Goal: Task Accomplishment & Management: Complete application form

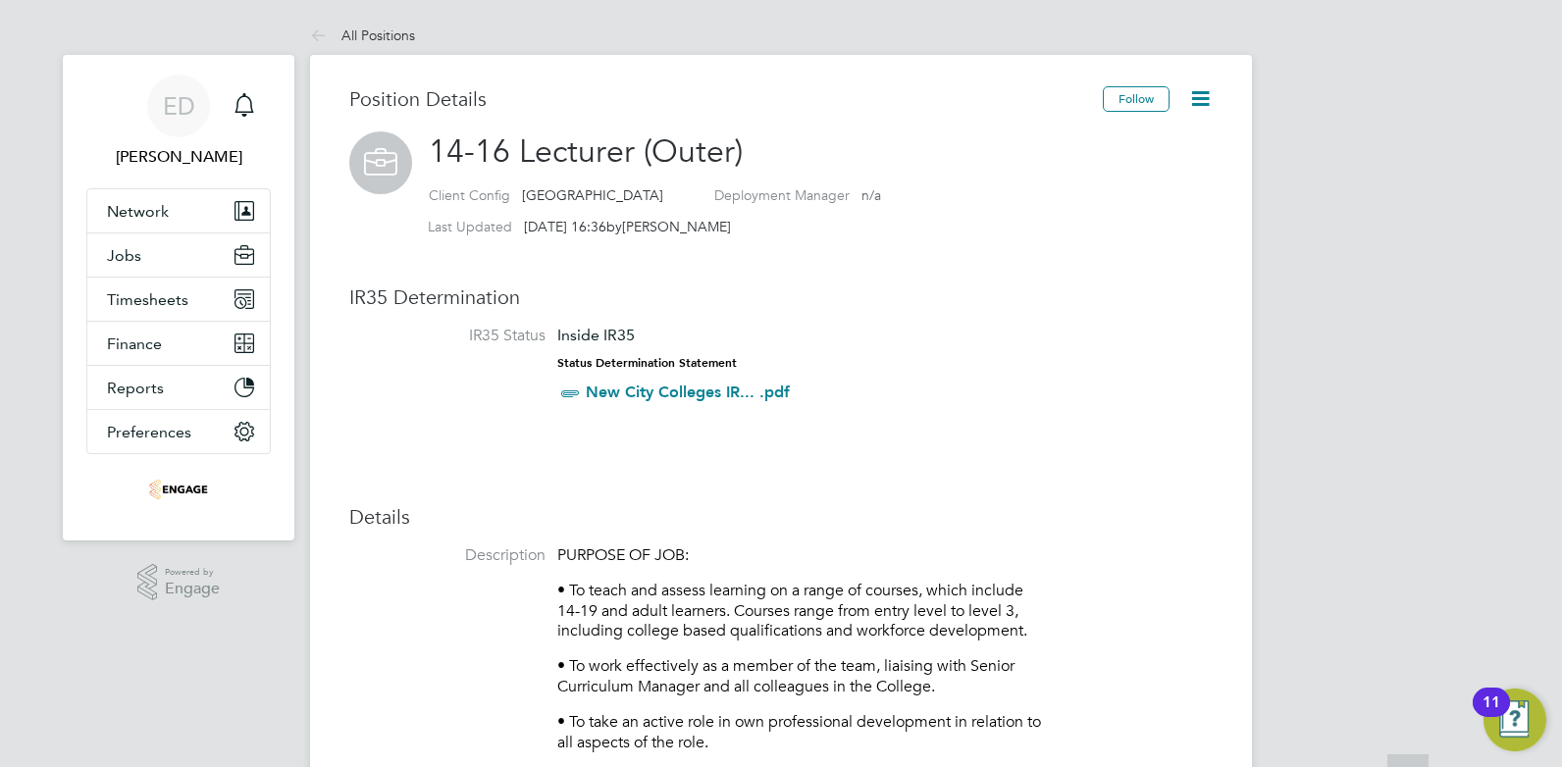
scroll to position [58, 131]
click at [174, 152] on span "[PERSON_NAME]" at bounding box center [178, 157] width 184 height 24
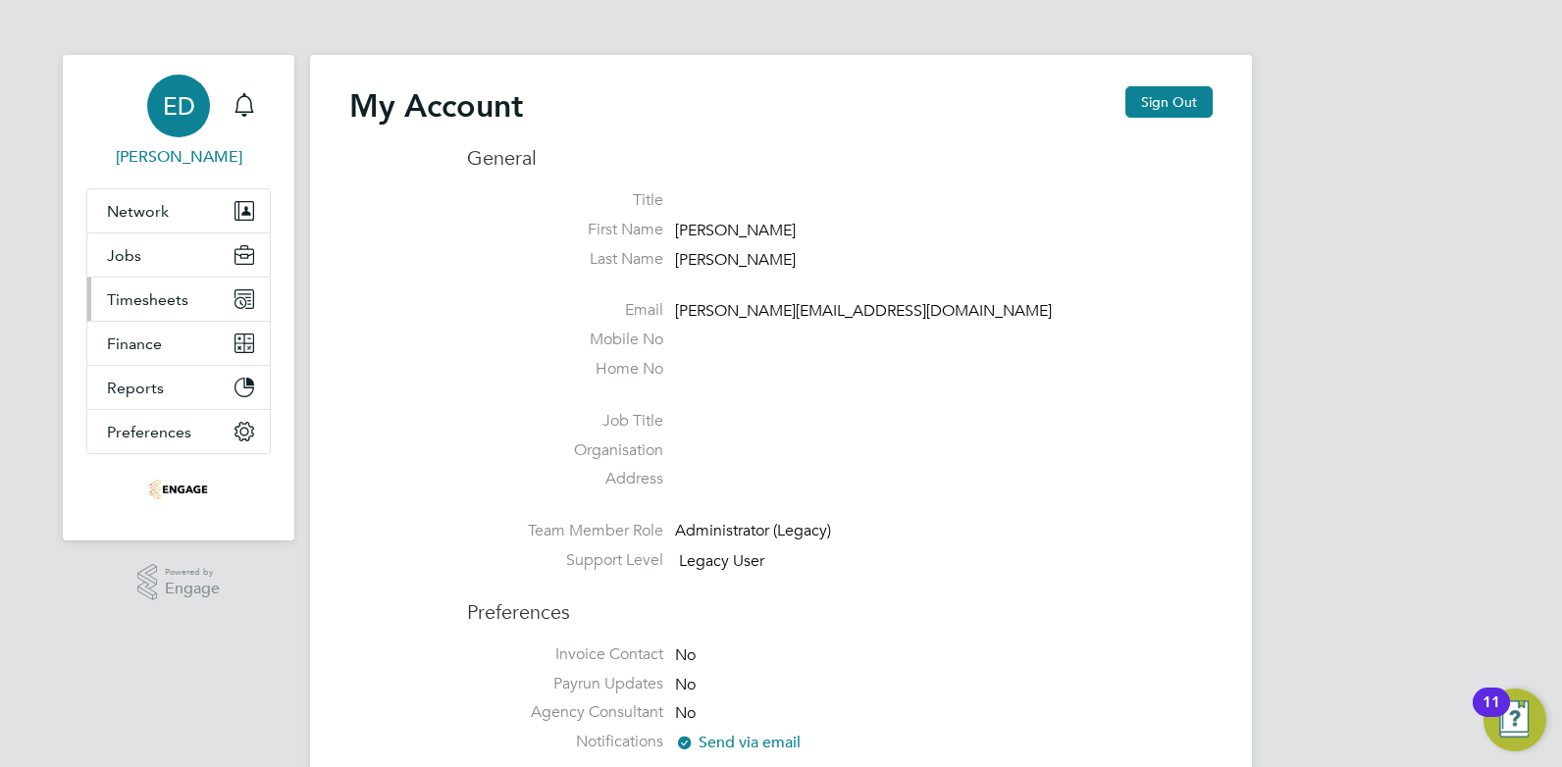
click at [203, 300] on button "Timesheets" at bounding box center [178, 299] width 182 height 43
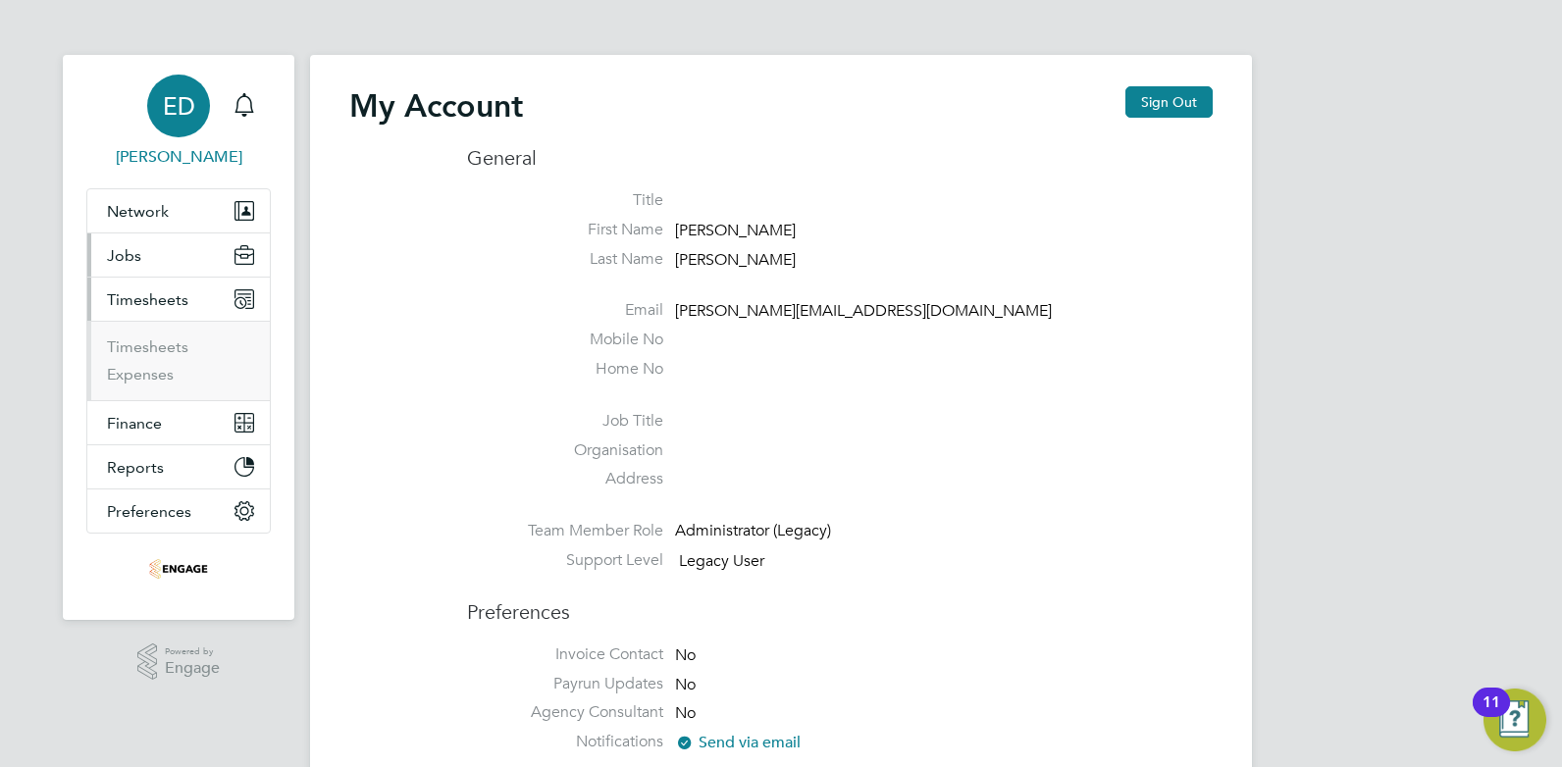
click at [183, 262] on button "Jobs" at bounding box center [178, 254] width 182 height 43
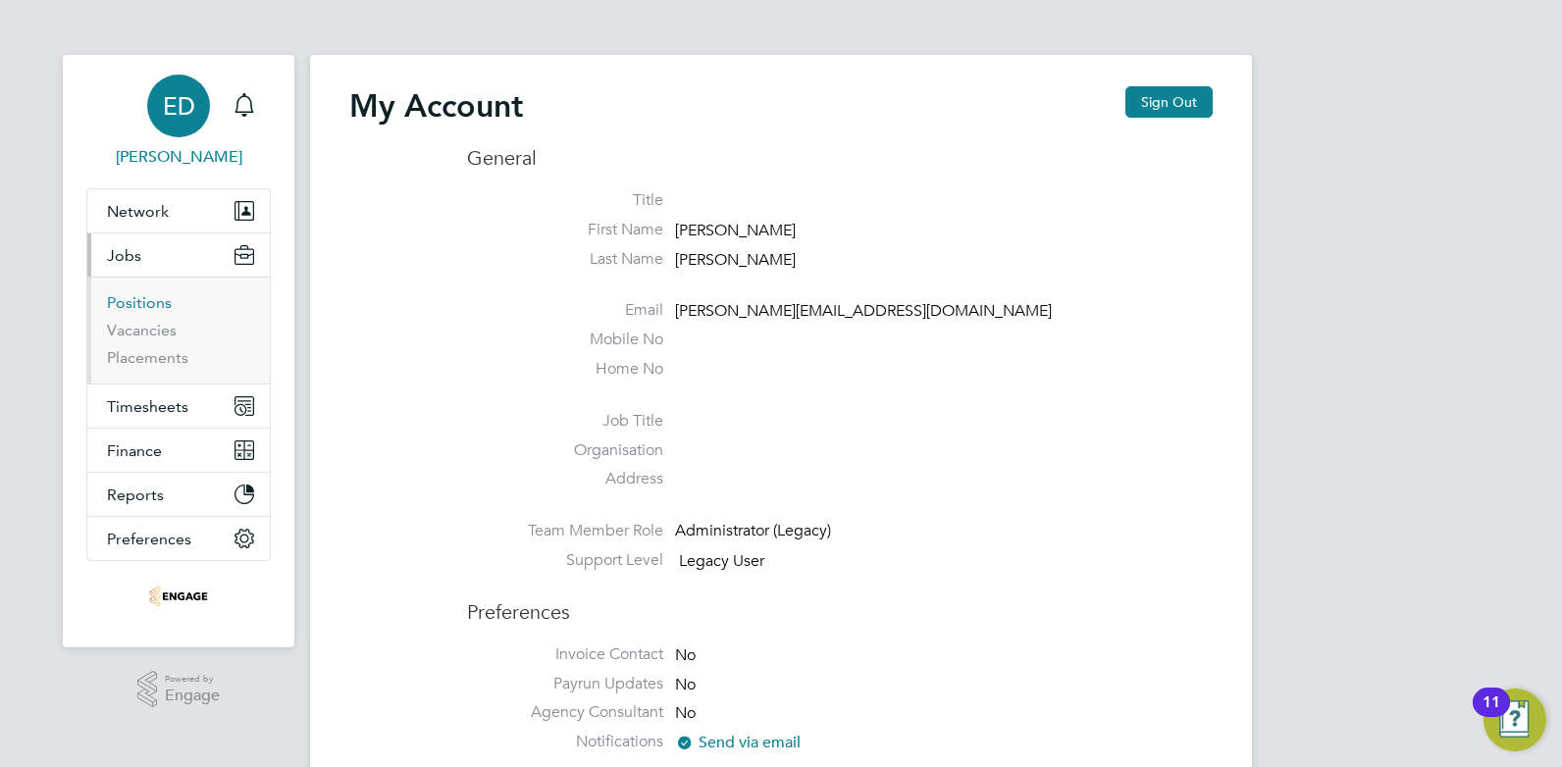
click at [152, 306] on link "Positions" at bounding box center [139, 302] width 65 height 19
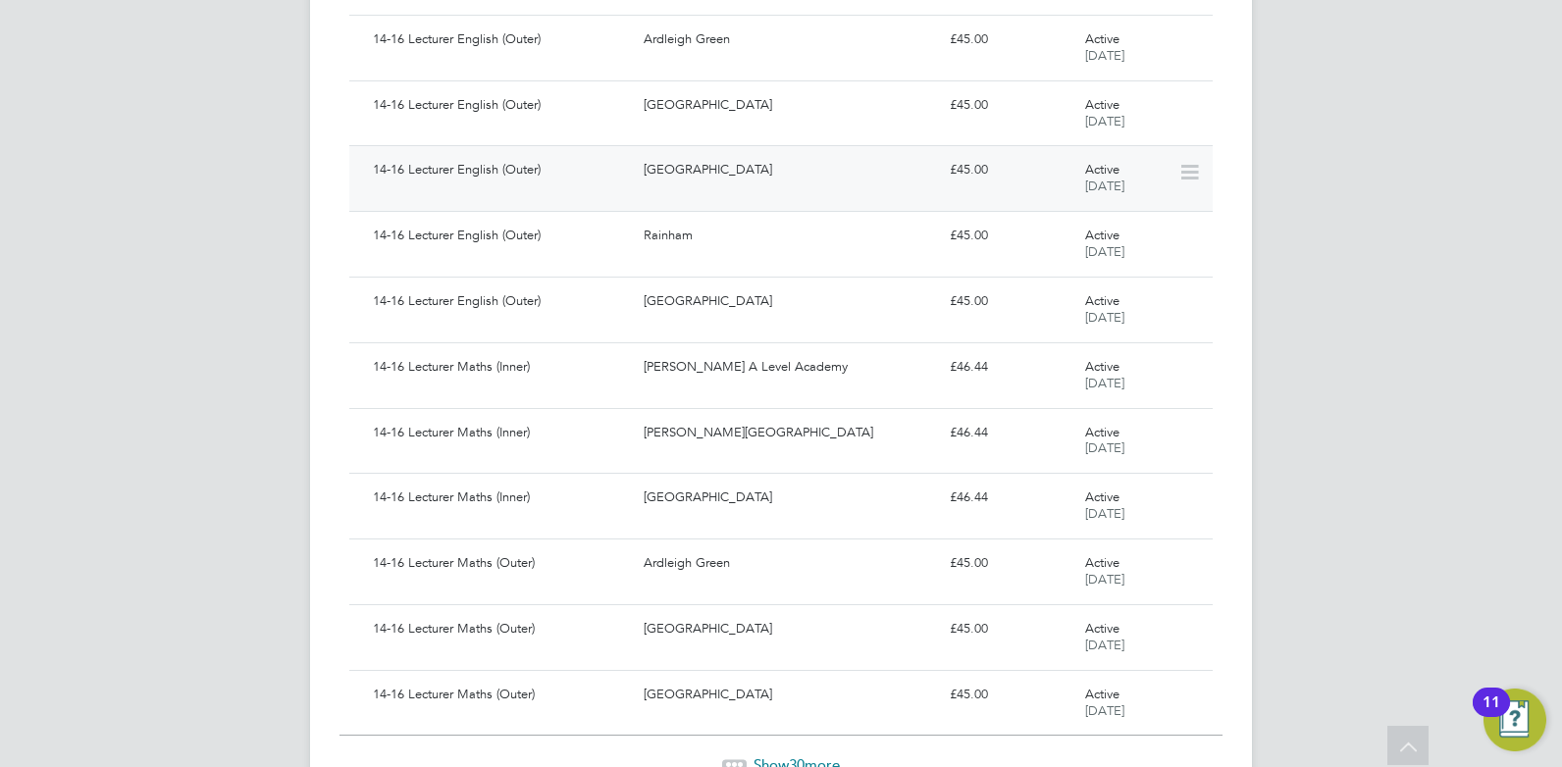
scroll to position [1612, 0]
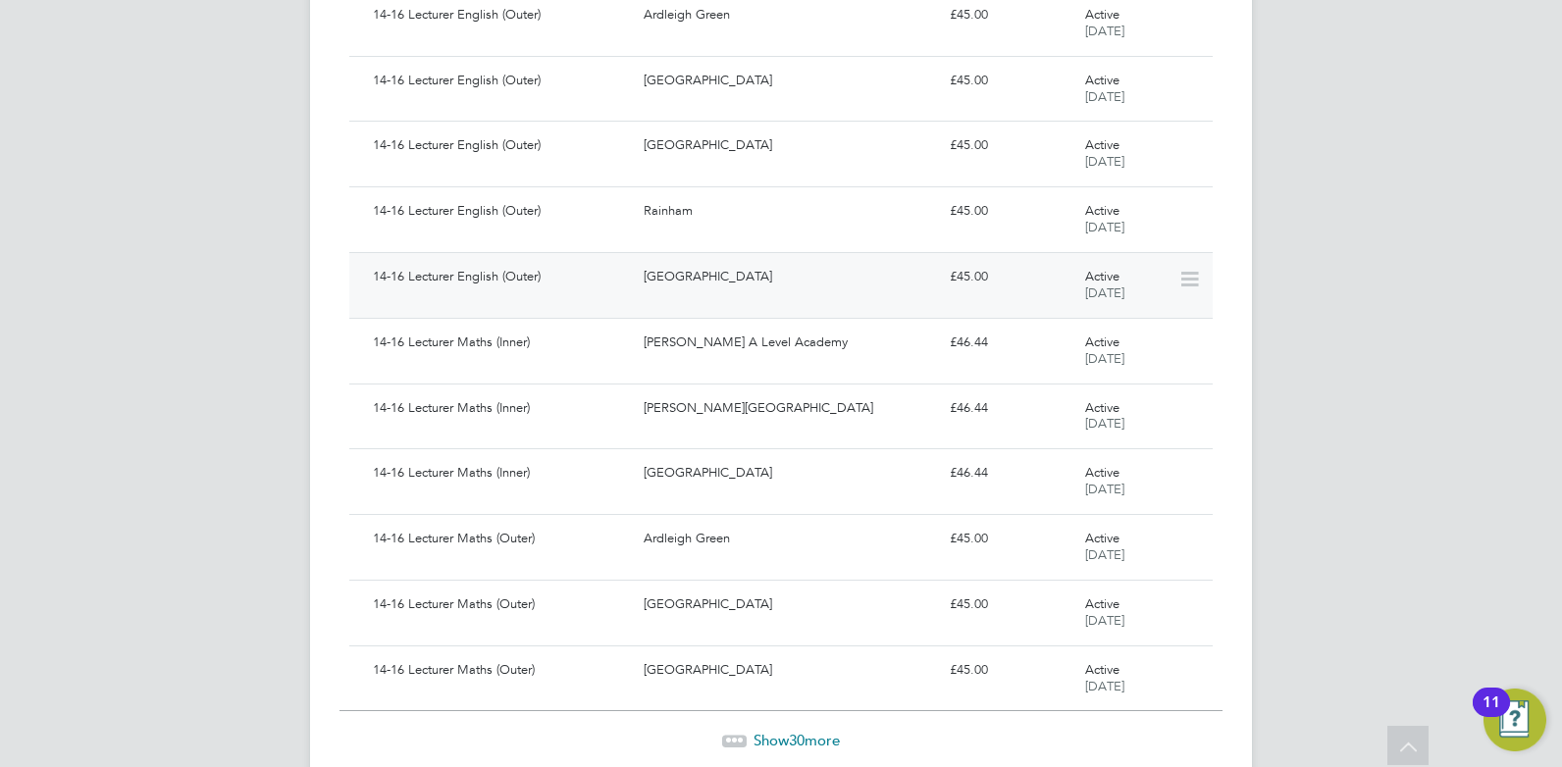
click at [571, 285] on div "14-16 Lecturer English (Outer)" at bounding box center [500, 277] width 271 height 32
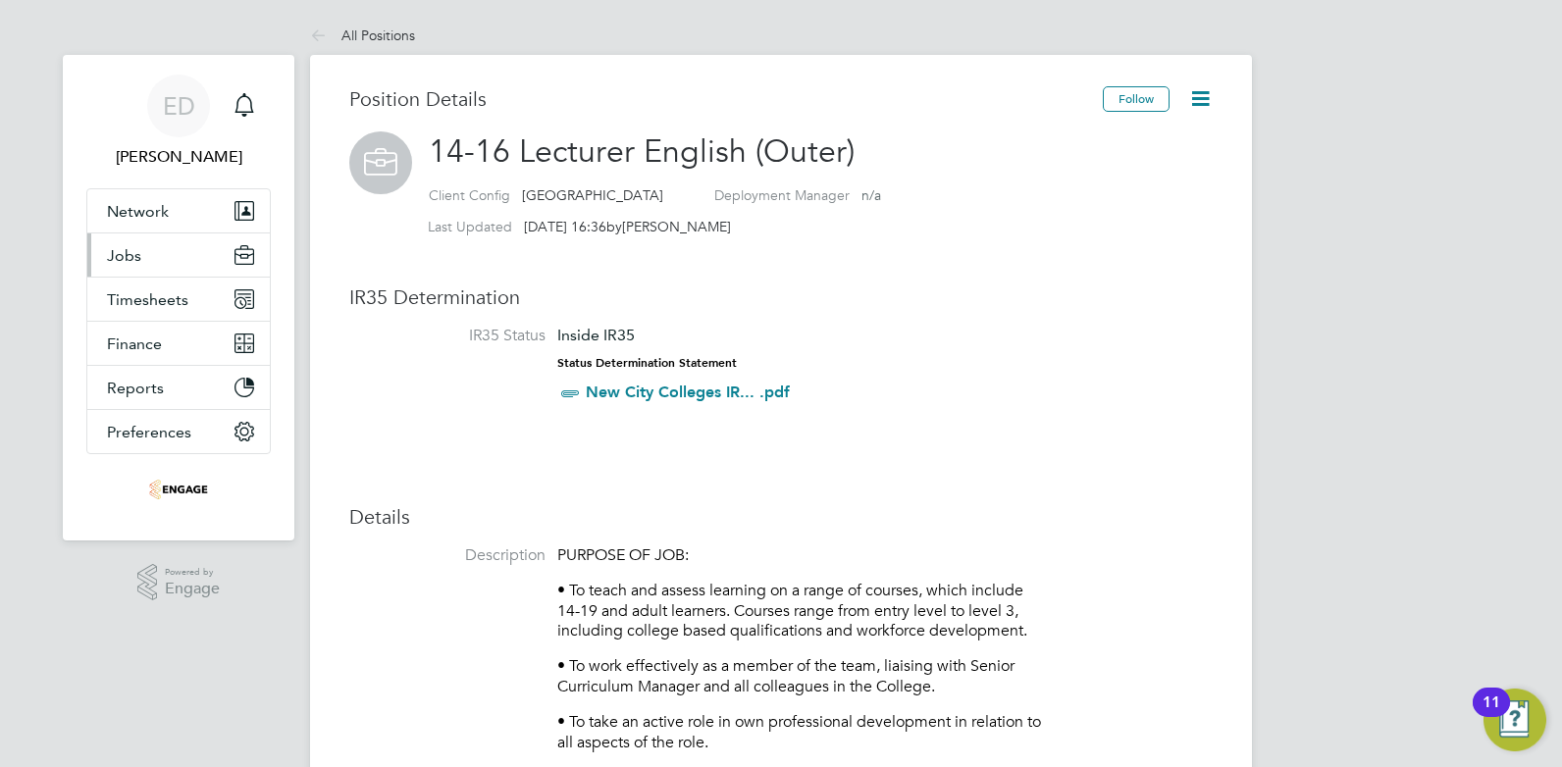
click at [146, 264] on button "Jobs" at bounding box center [178, 254] width 182 height 43
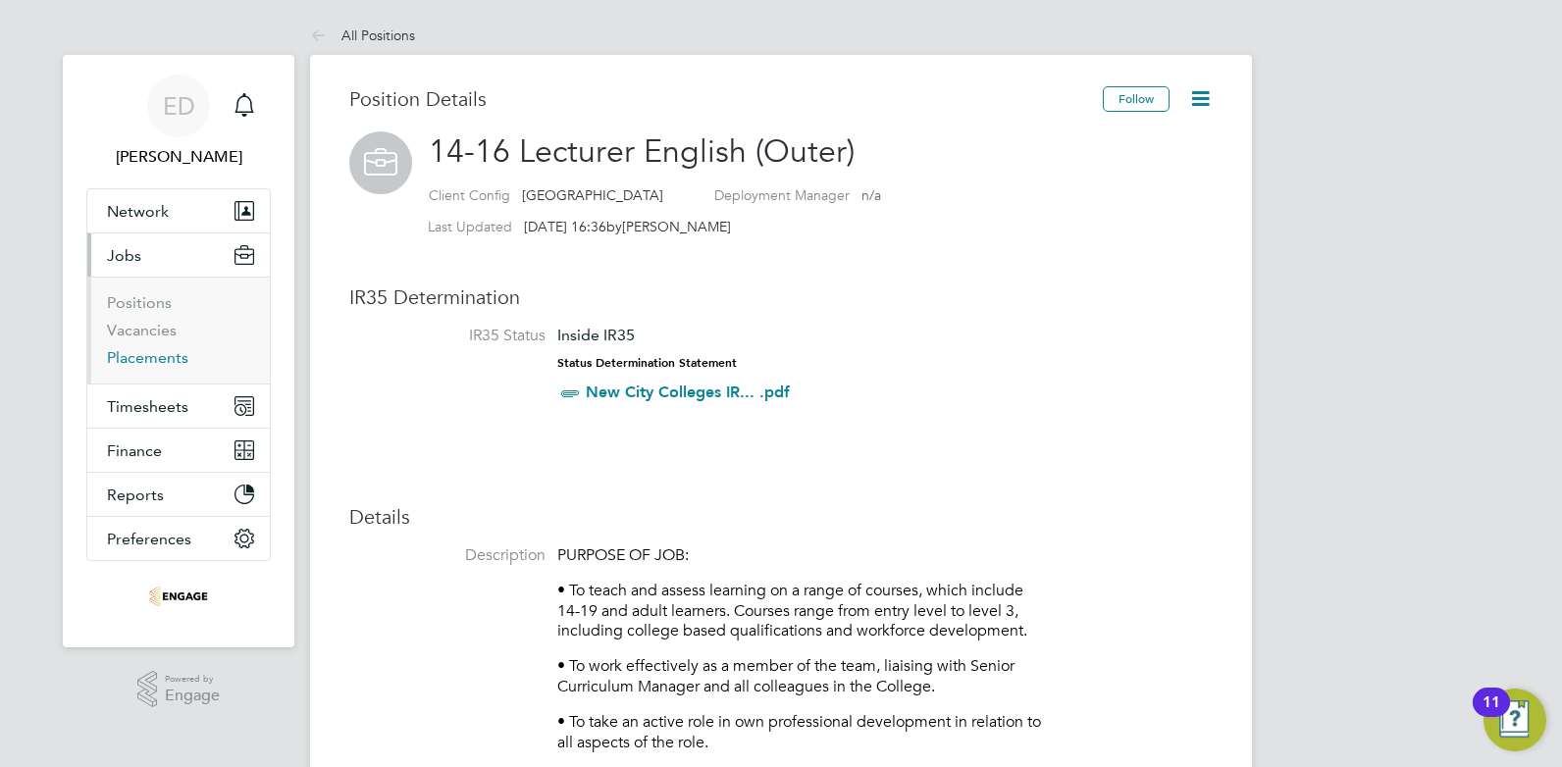
click at [144, 356] on link "Placements" at bounding box center [147, 357] width 81 height 19
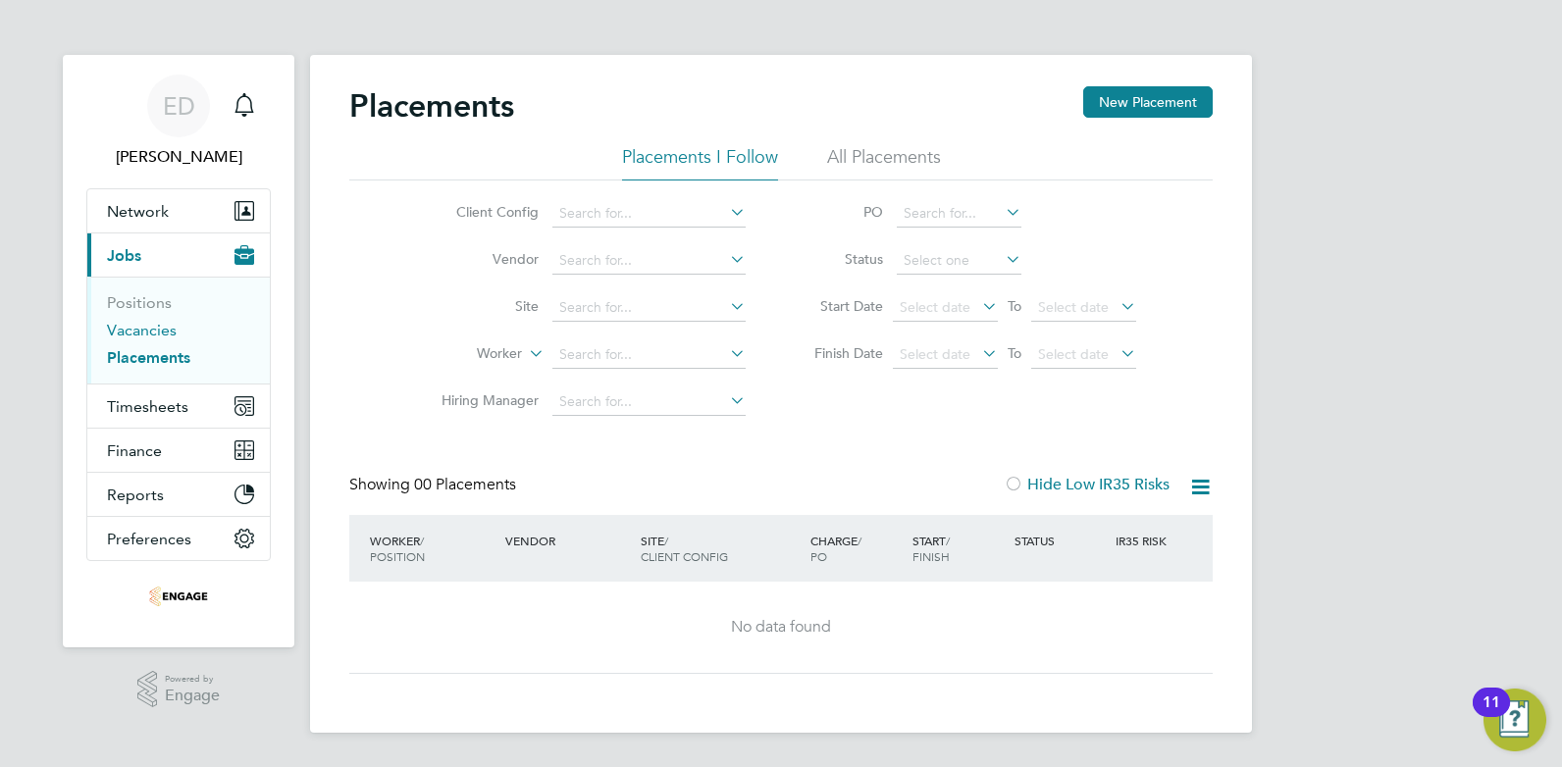
click at [167, 330] on link "Vacancies" at bounding box center [142, 330] width 70 height 19
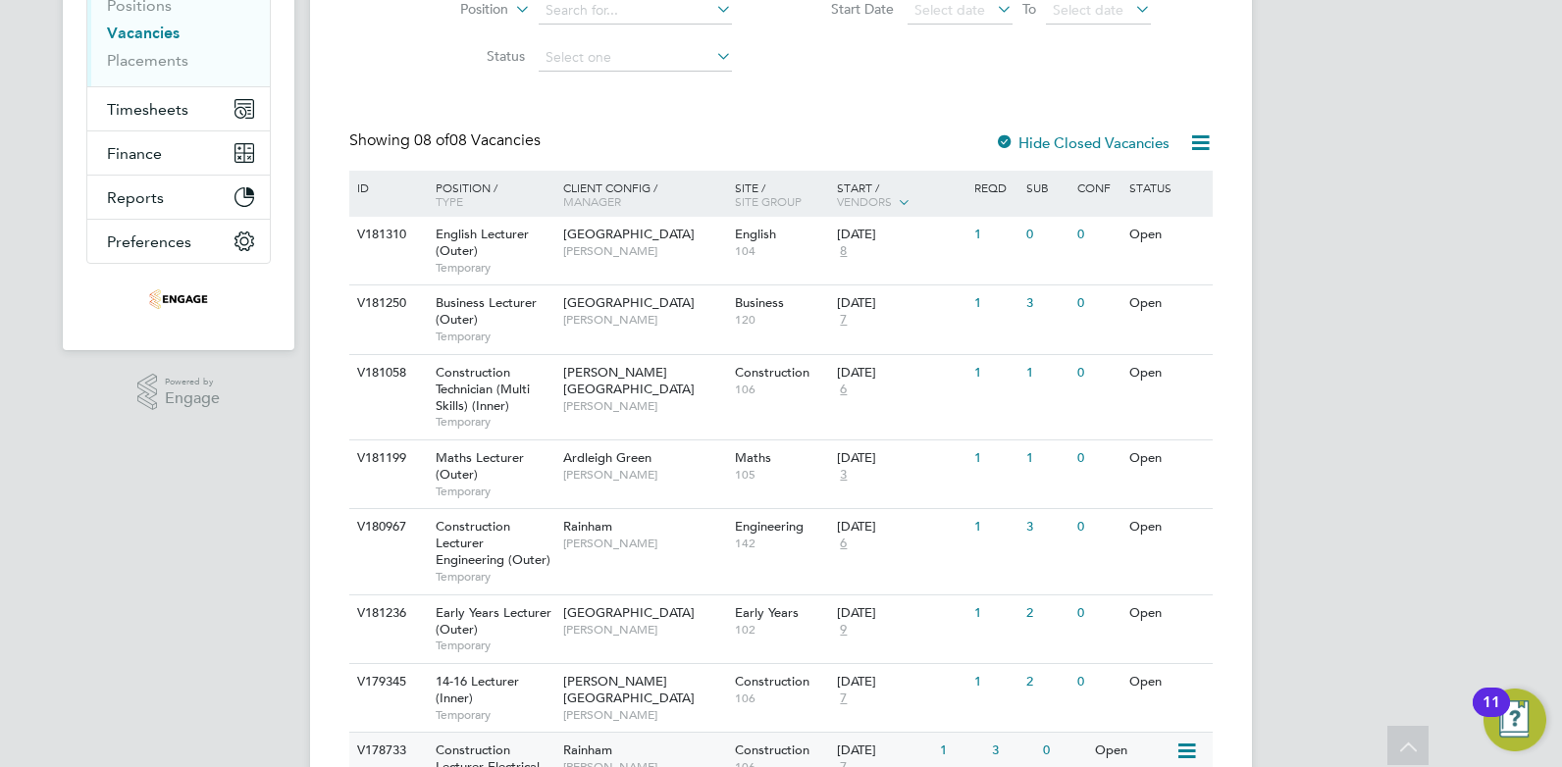
scroll to position [273, 0]
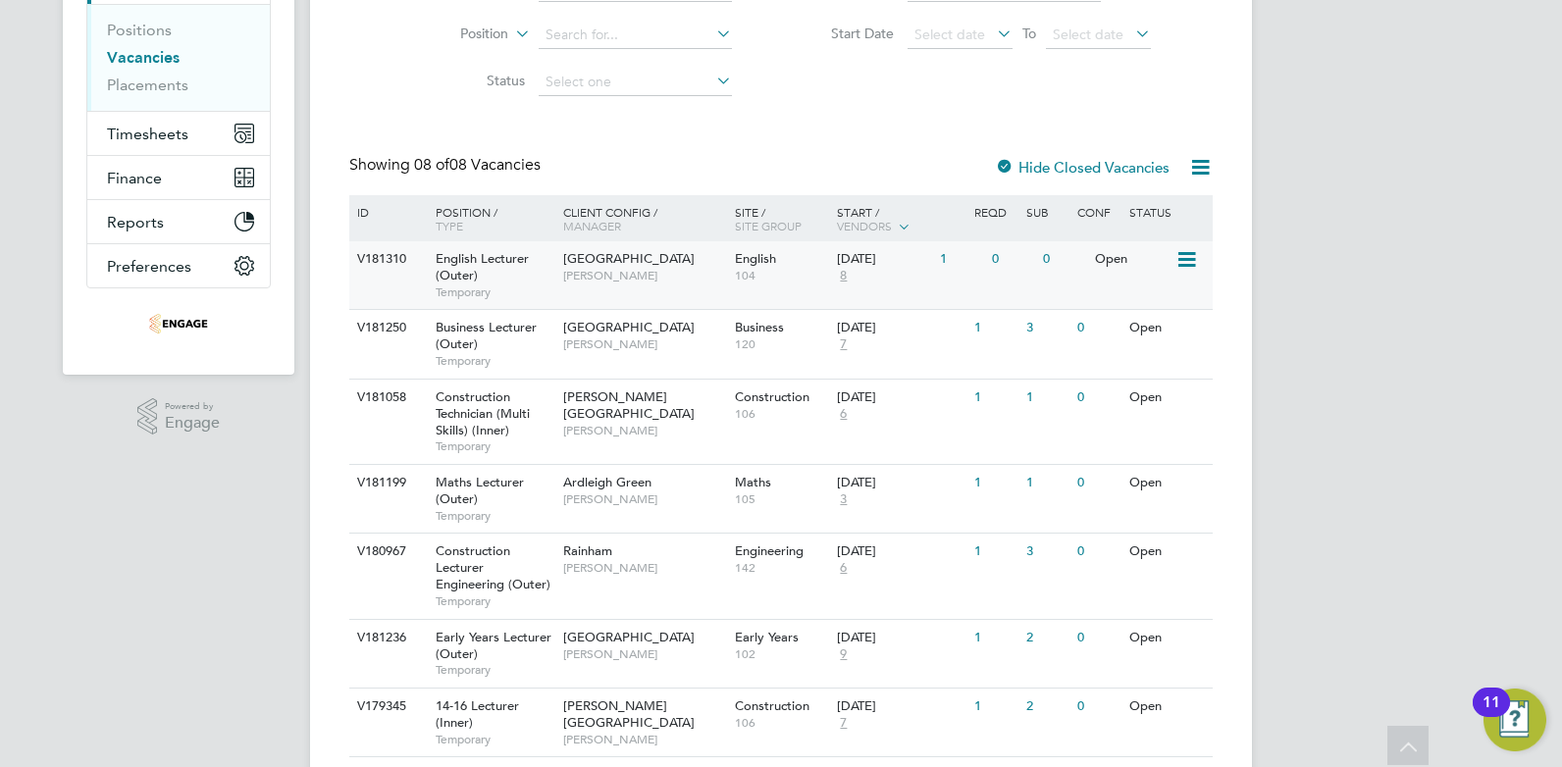
click at [618, 272] on span "[PERSON_NAME]" at bounding box center [644, 276] width 162 height 16
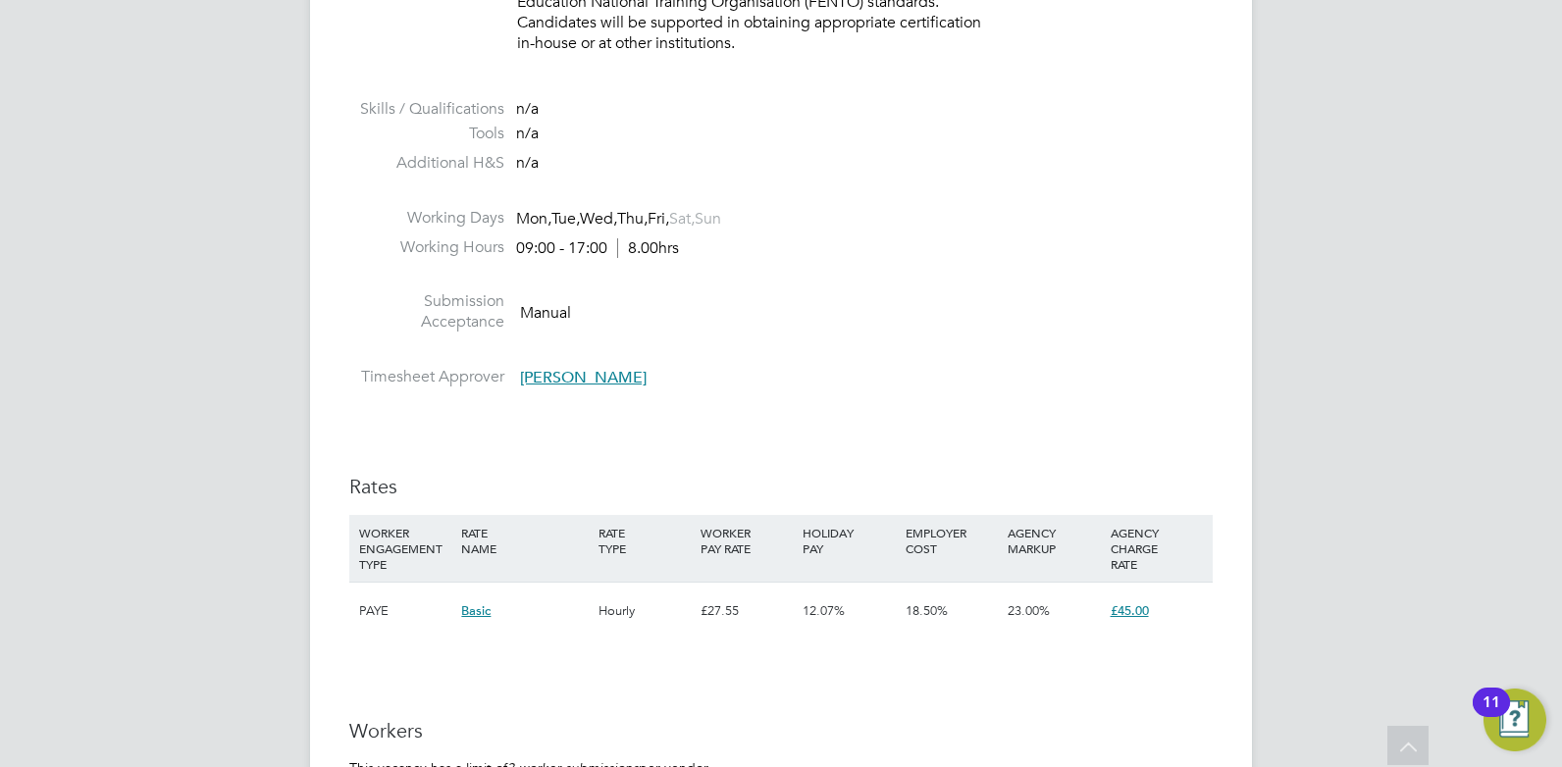
scroll to position [2305, 0]
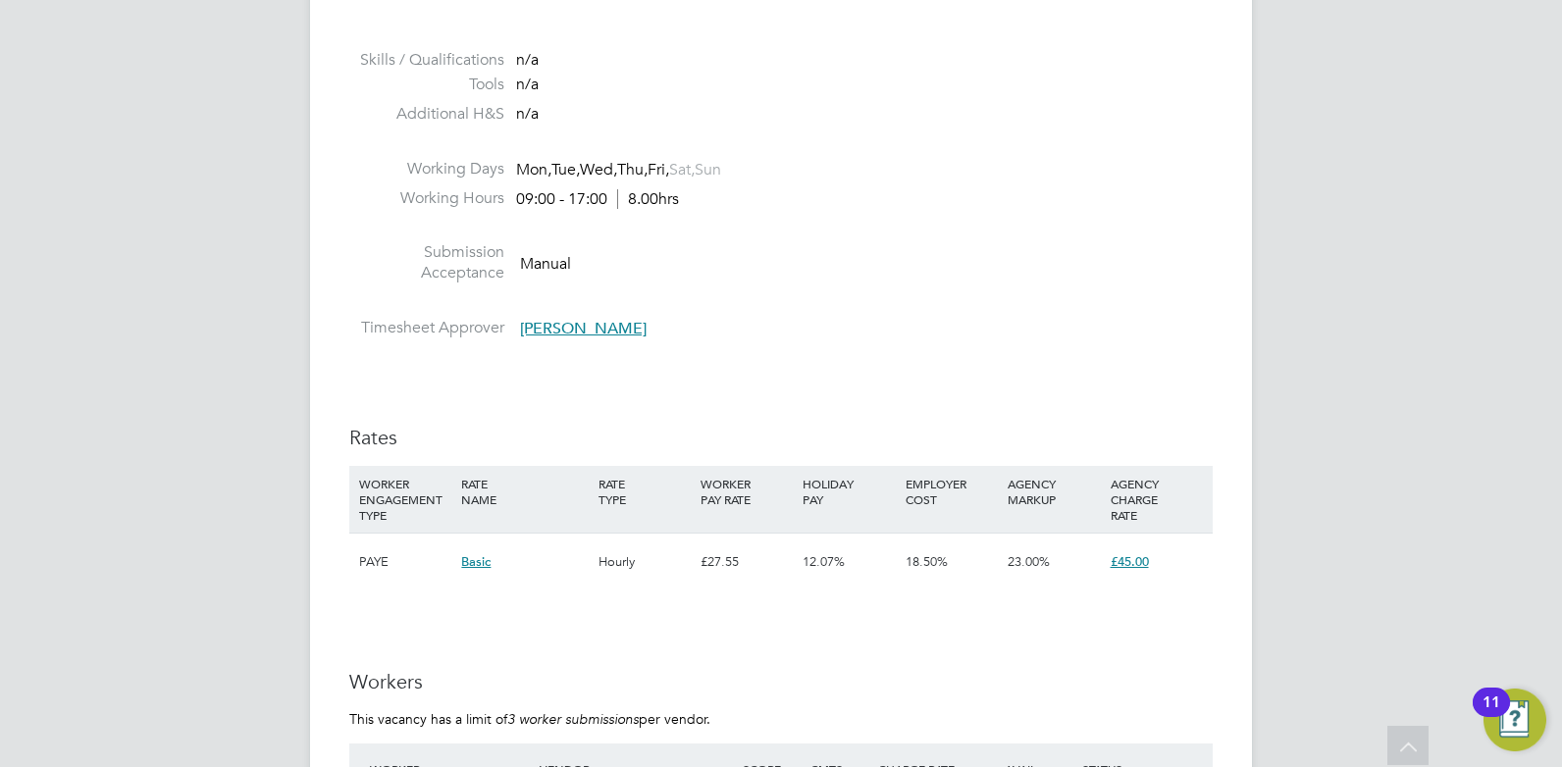
click at [371, 497] on div "WORKER ENGAGEMENT TYPE" at bounding box center [405, 499] width 102 height 67
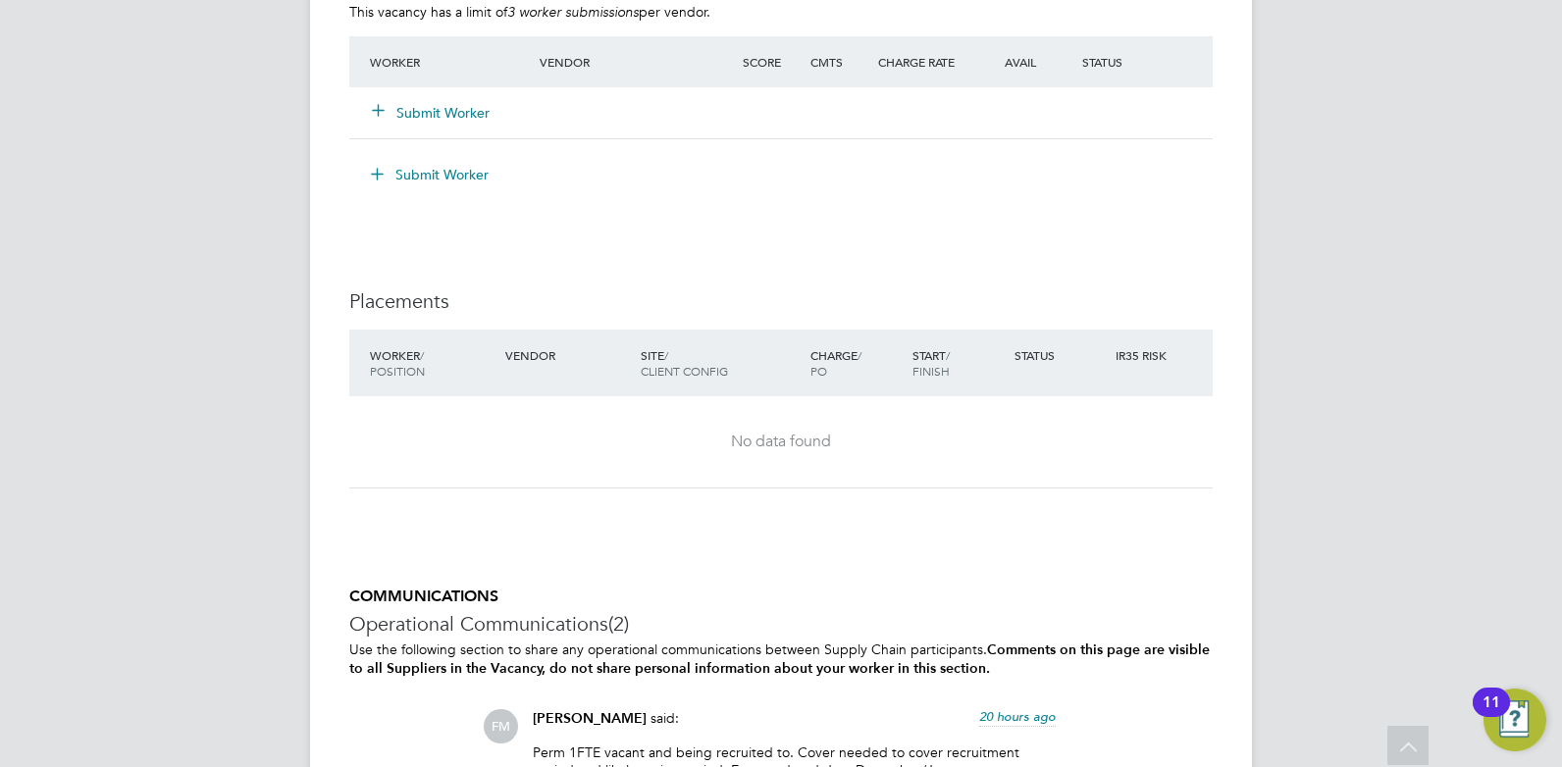
scroll to position [2865, 0]
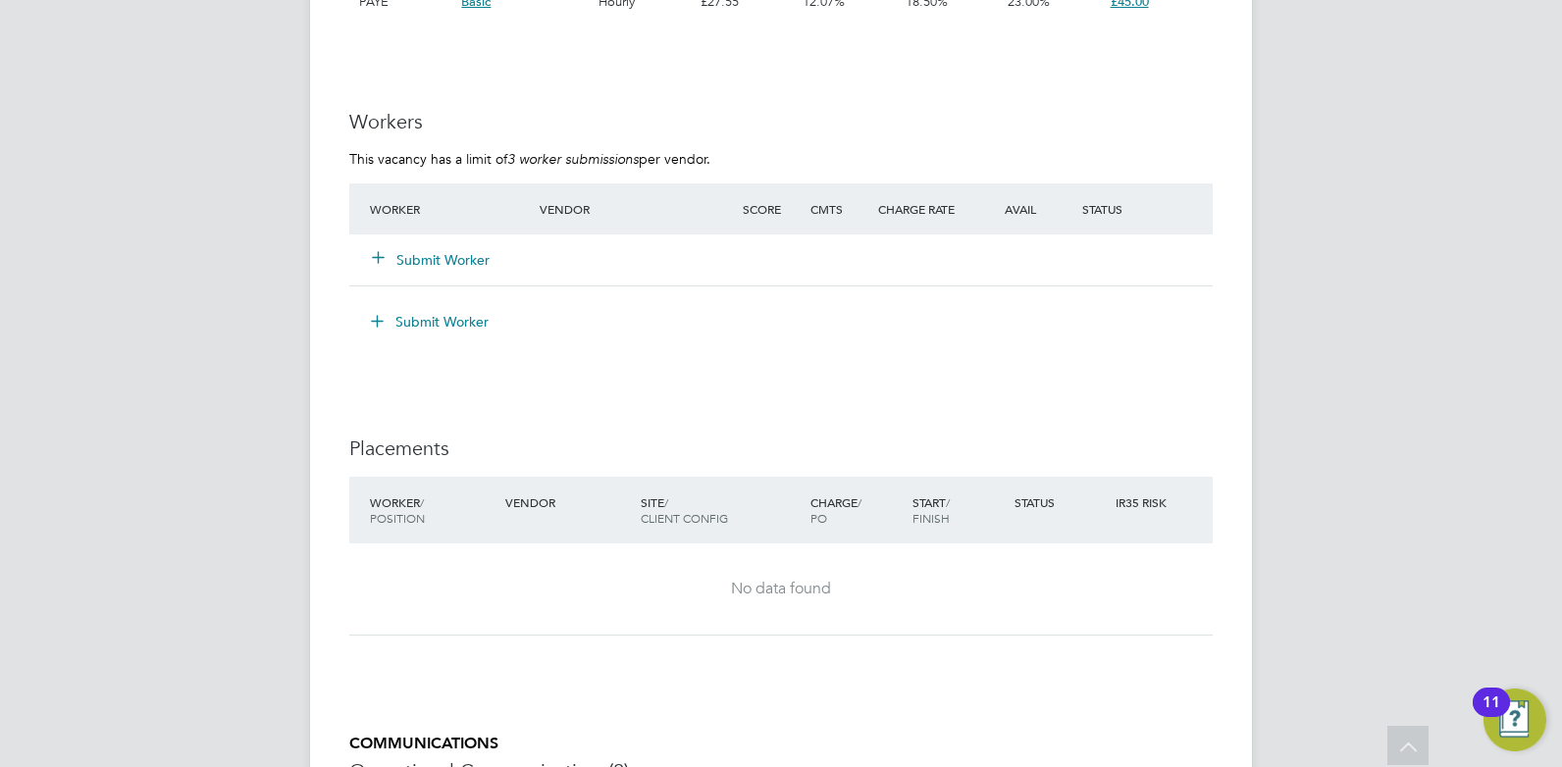
click at [430, 322] on button "Submit Worker" at bounding box center [430, 321] width 147 height 31
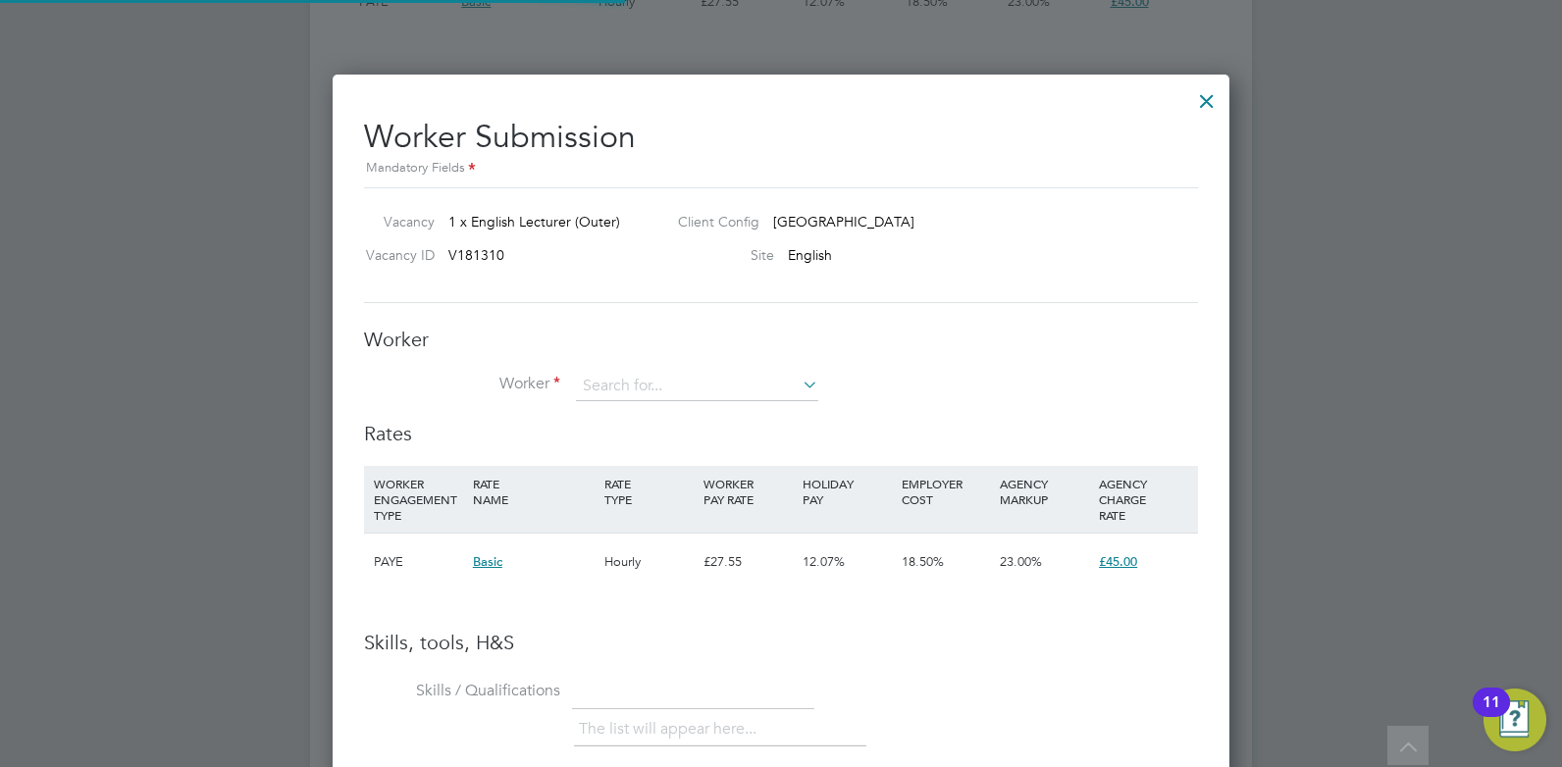
scroll to position [1240, 898]
click at [624, 394] on input at bounding box center [697, 386] width 242 height 29
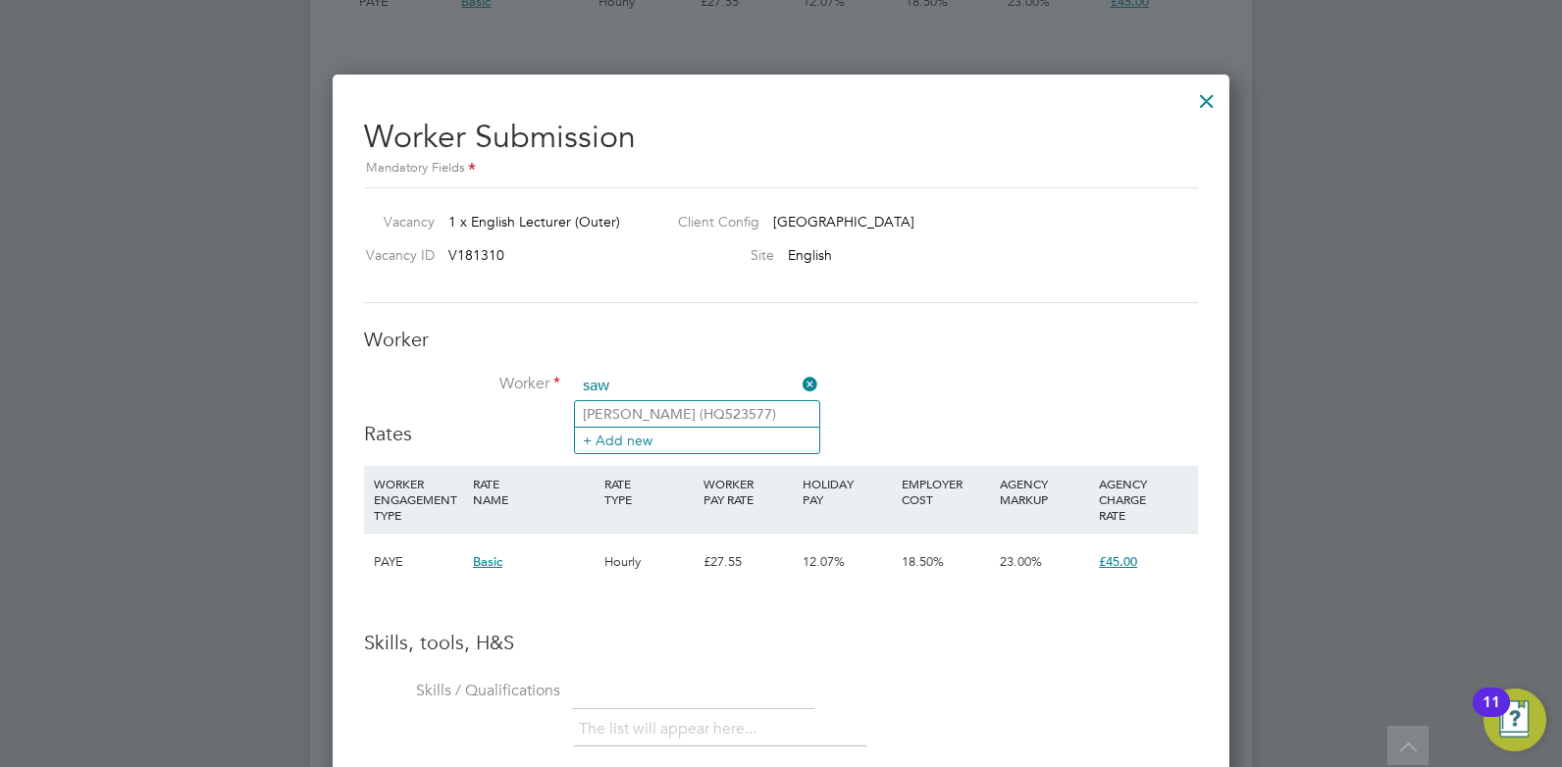
type input "Susana Jabbour (HQ523577)"
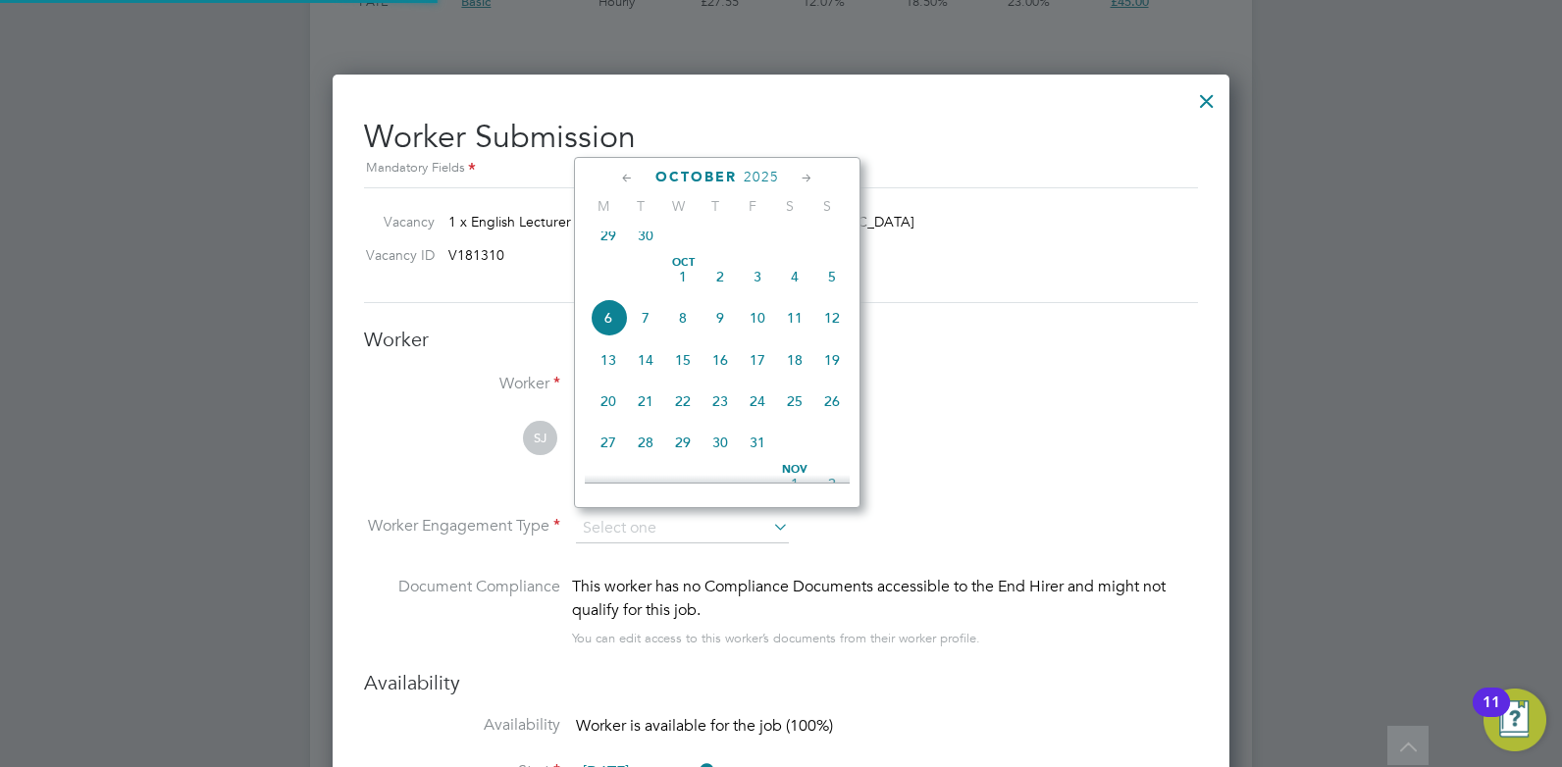
scroll to position [1675, 898]
click at [949, 610] on div "This worker has no Compliance Documents accessible to the End Hirer and might n…" at bounding box center [885, 598] width 626 height 47
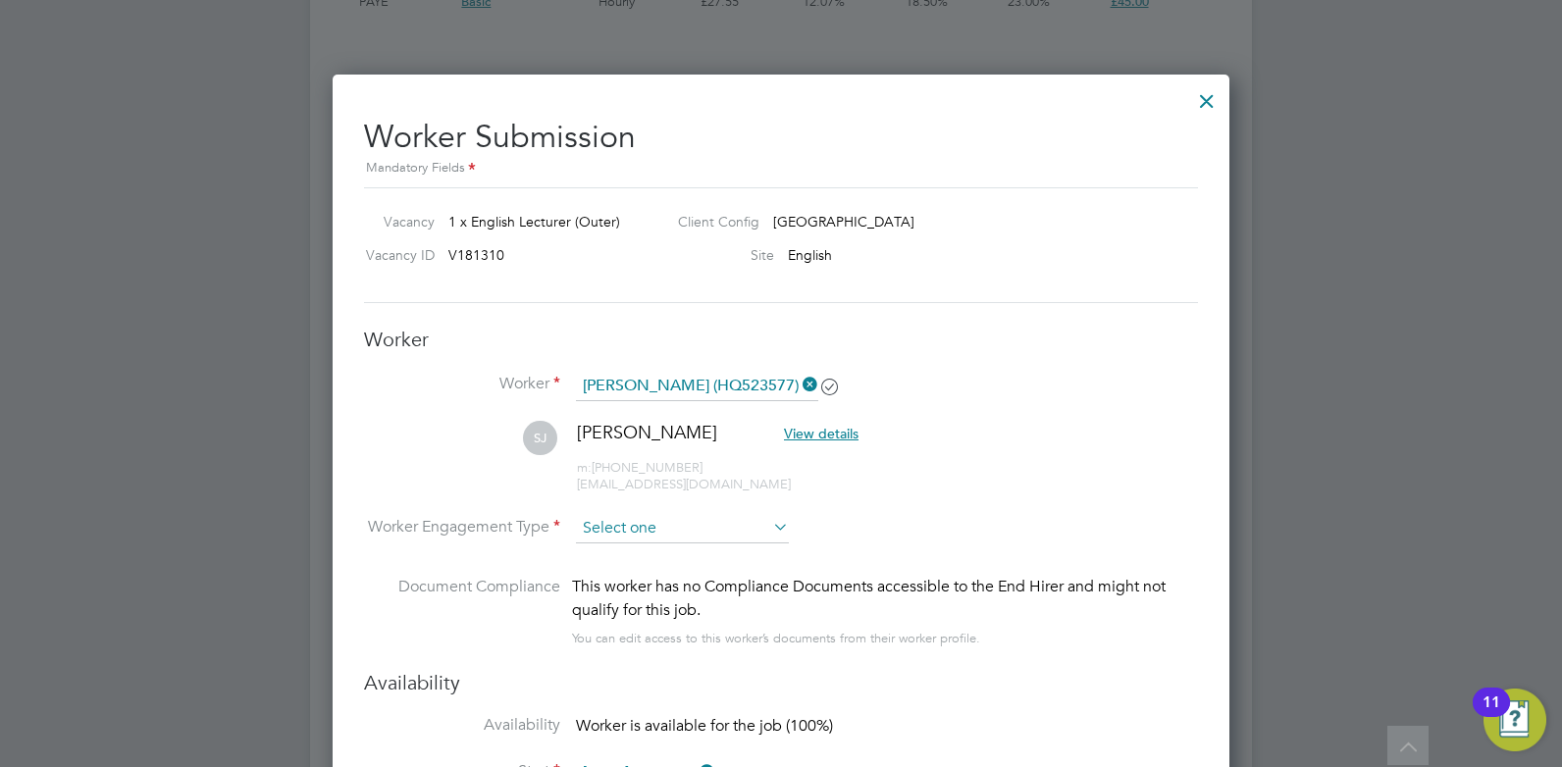
click at [739, 530] on input at bounding box center [682, 528] width 213 height 29
click at [593, 558] on li "Contract" at bounding box center [682, 556] width 215 height 26
type input "Contract"
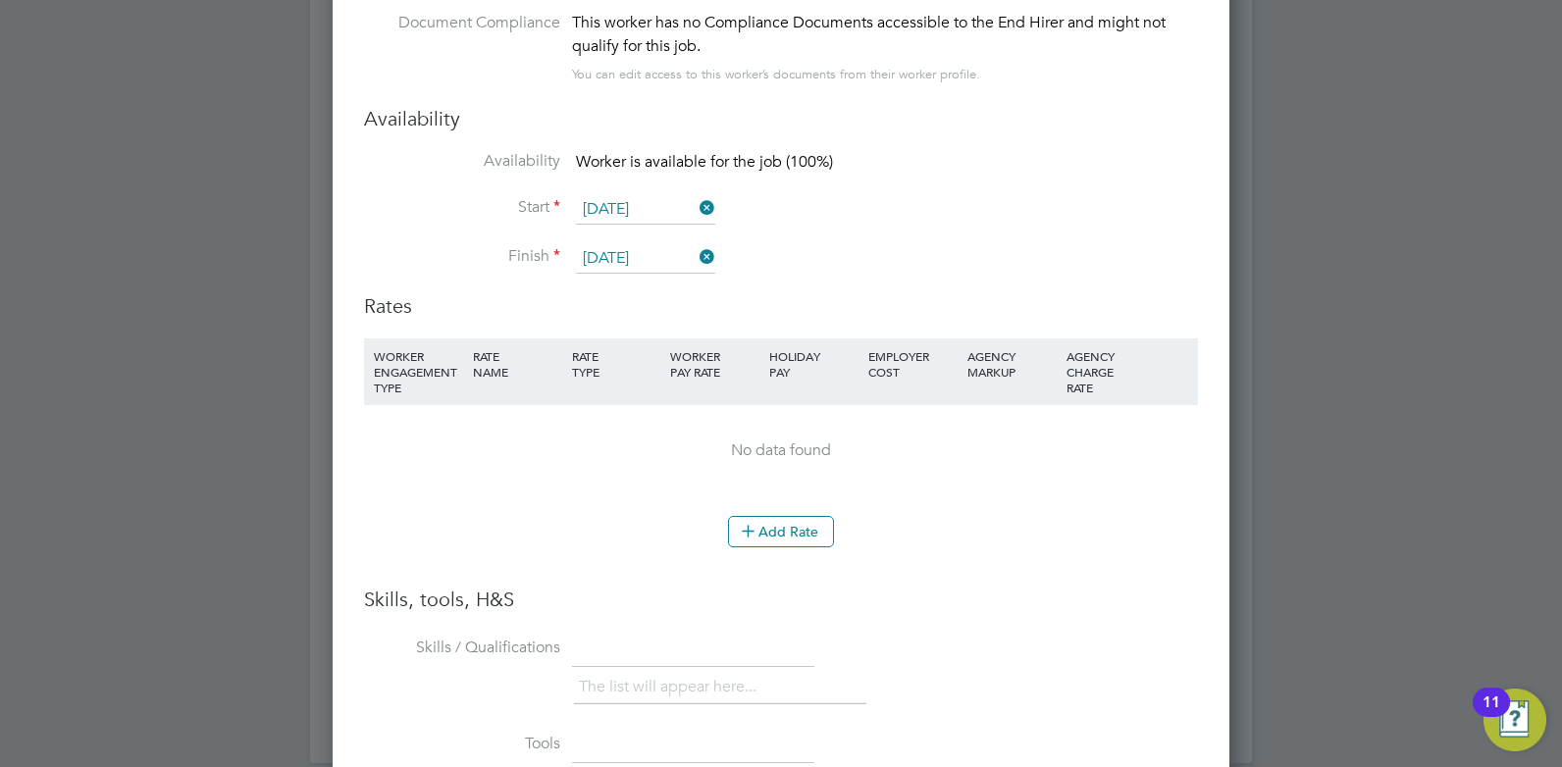
scroll to position [3454, 0]
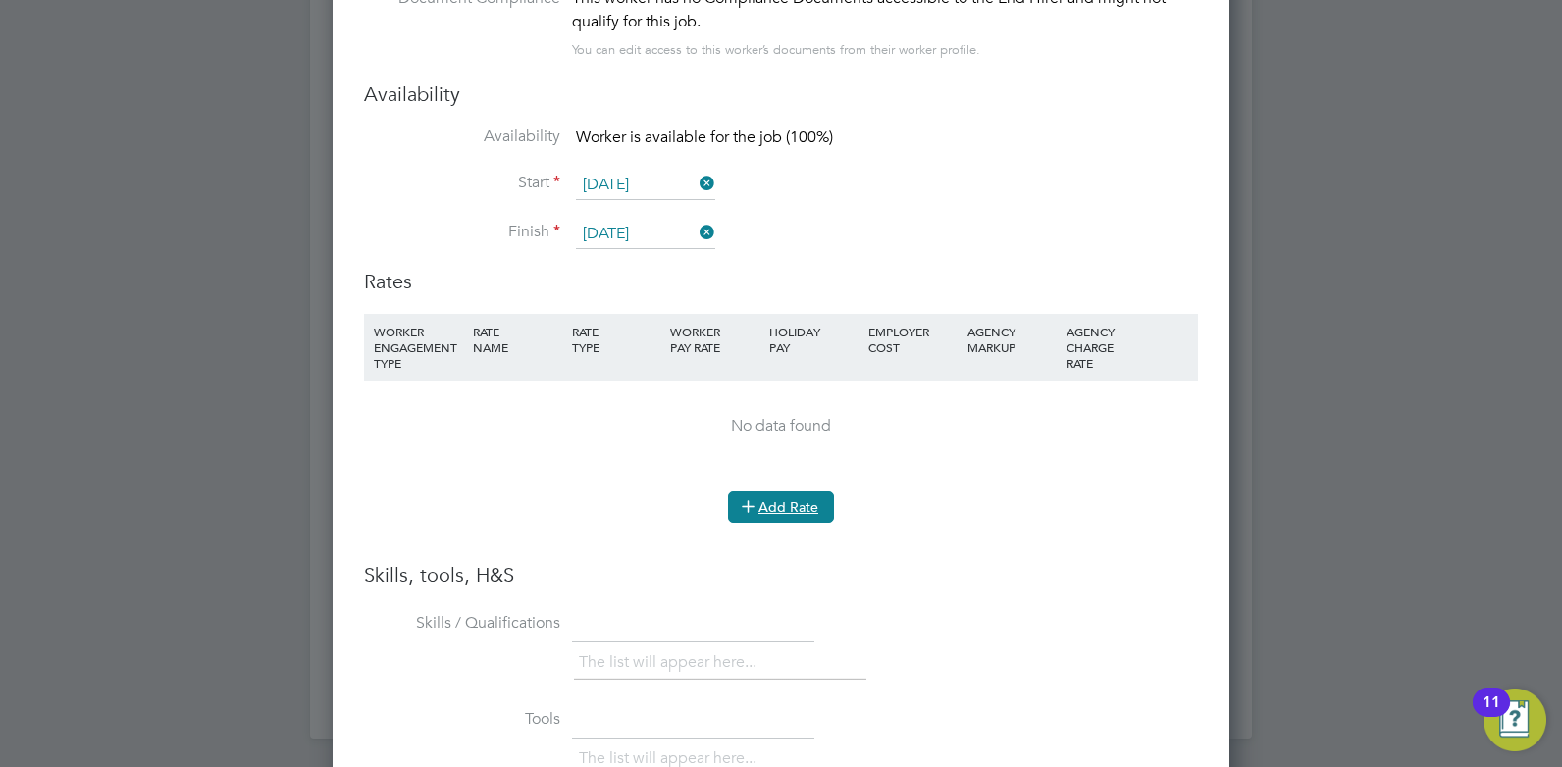
click at [799, 515] on button "Add Rate" at bounding box center [781, 506] width 106 height 31
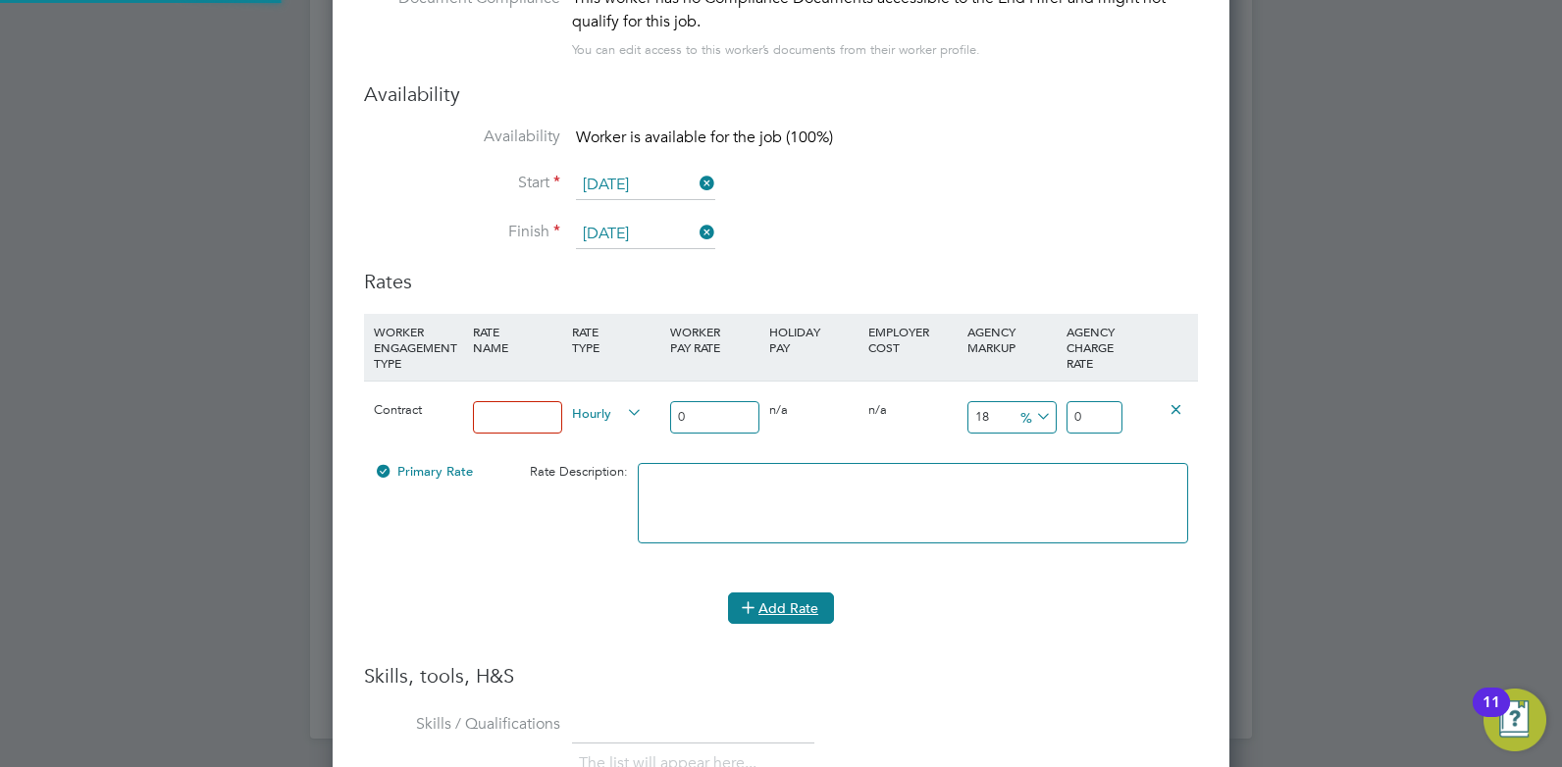
scroll to position [1861, 898]
click at [494, 409] on input at bounding box center [517, 417] width 89 height 32
type input "rate"
click at [681, 442] on div "0" at bounding box center [714, 418] width 99 height 72
click at [698, 416] on input "0" at bounding box center [714, 417] width 89 height 32
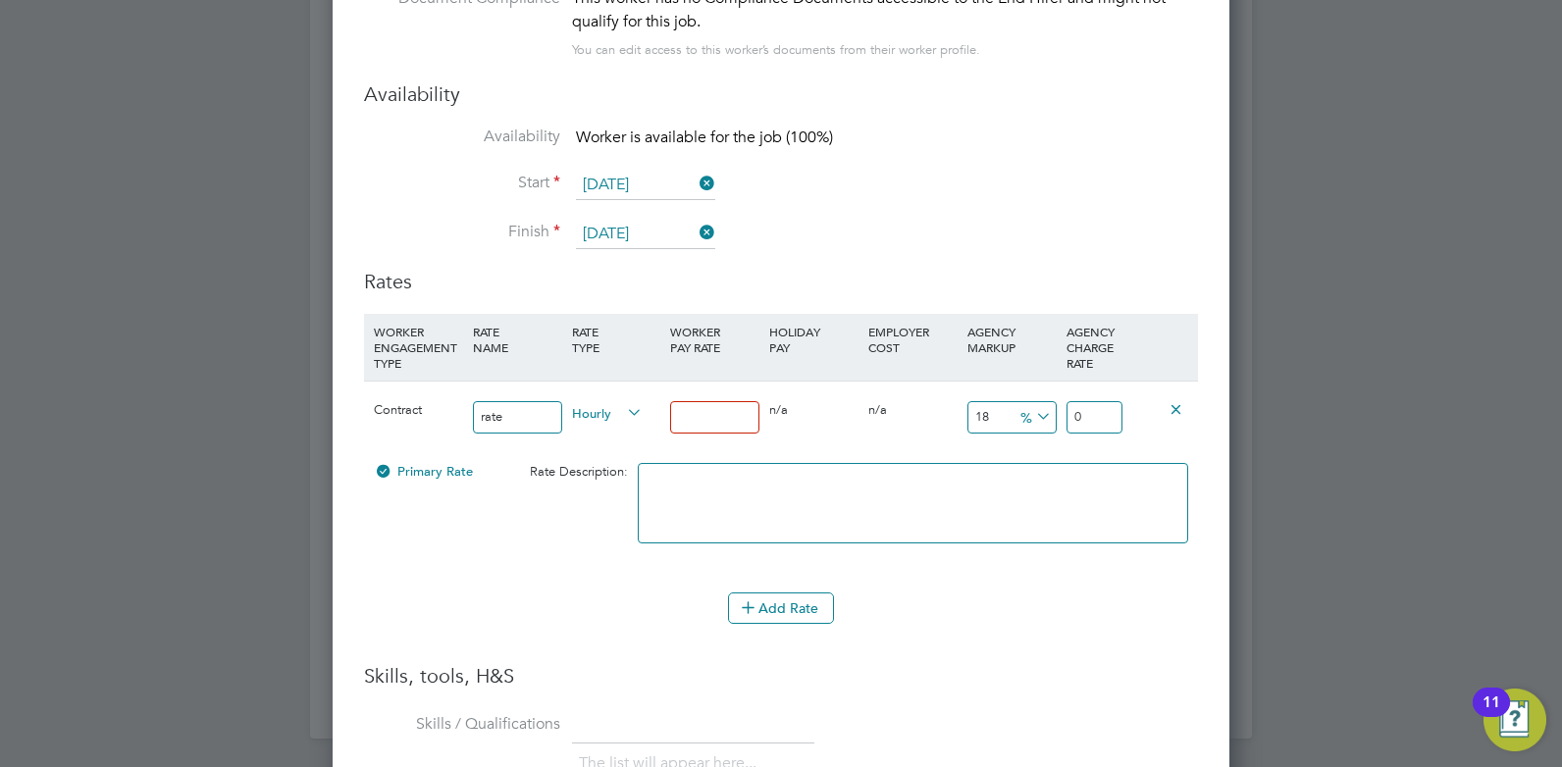
type input "3"
type input "3.54"
type input "30"
type input "35.4"
type input "30"
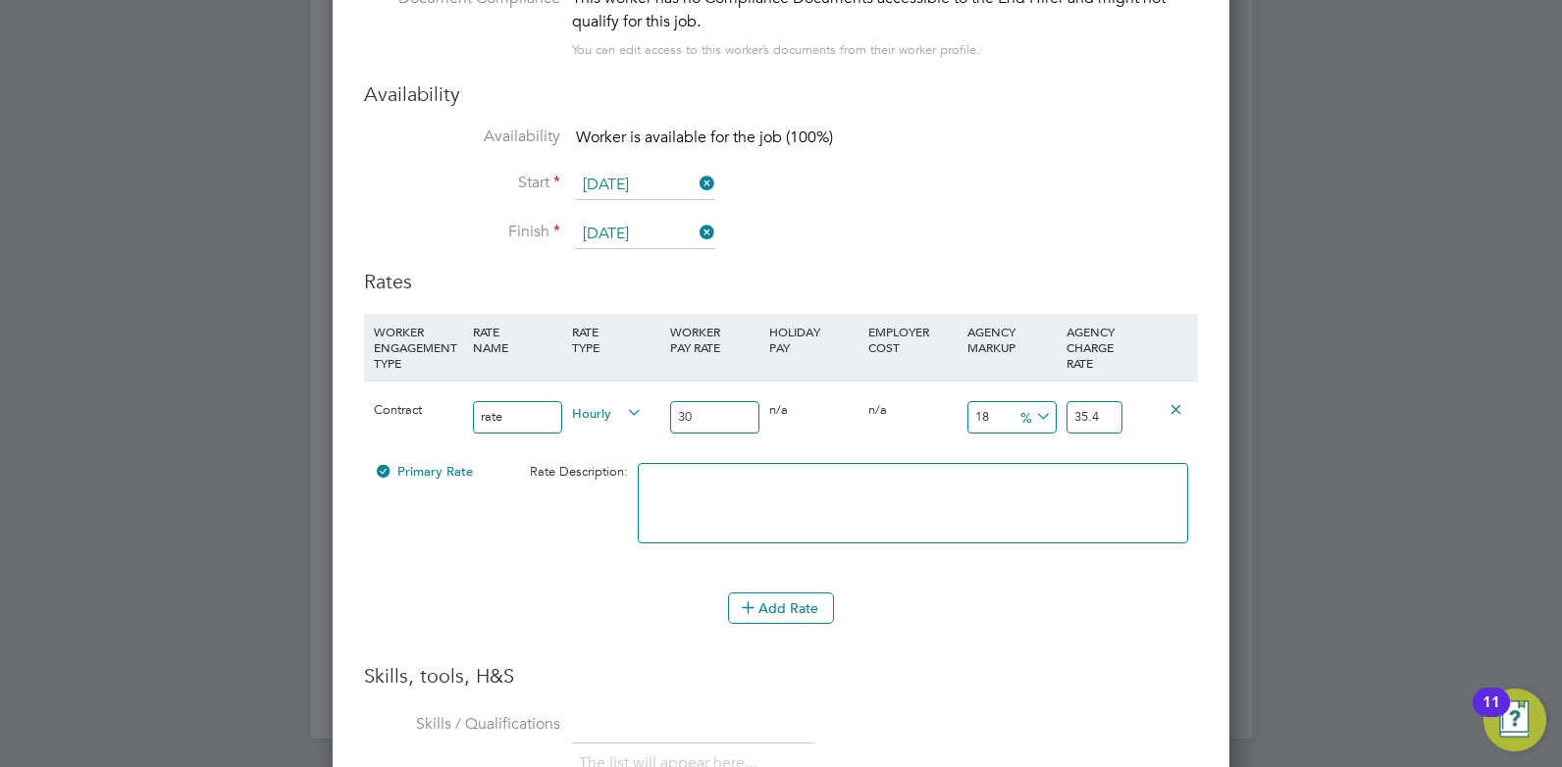
click at [1104, 416] on input "35.4" at bounding box center [1094, 417] width 56 height 32
type input "16.666666666666668"
type input "35"
type input "-90"
type input "3"
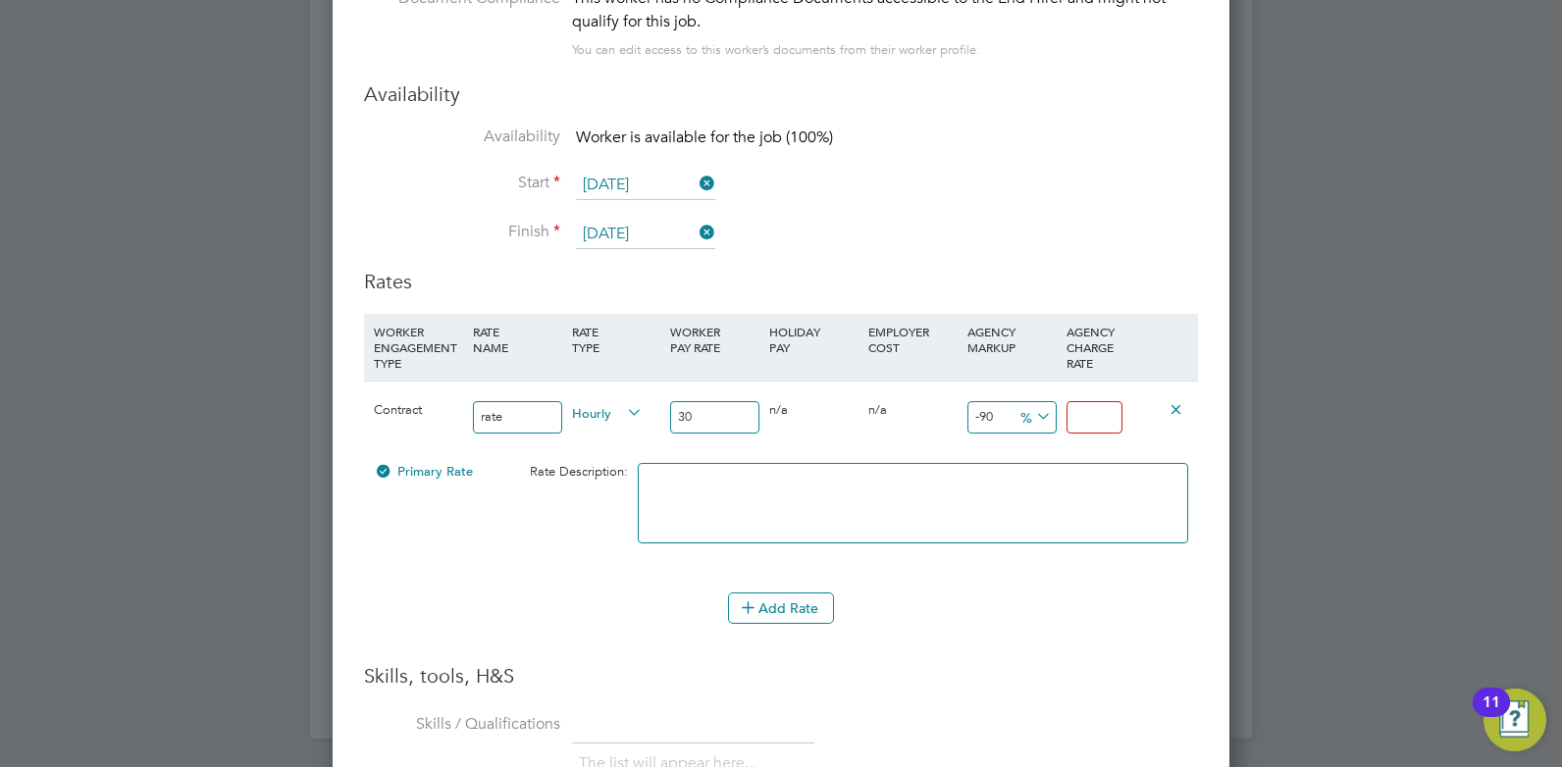
type input "-86.66666666666667"
type input "4"
type input "40"
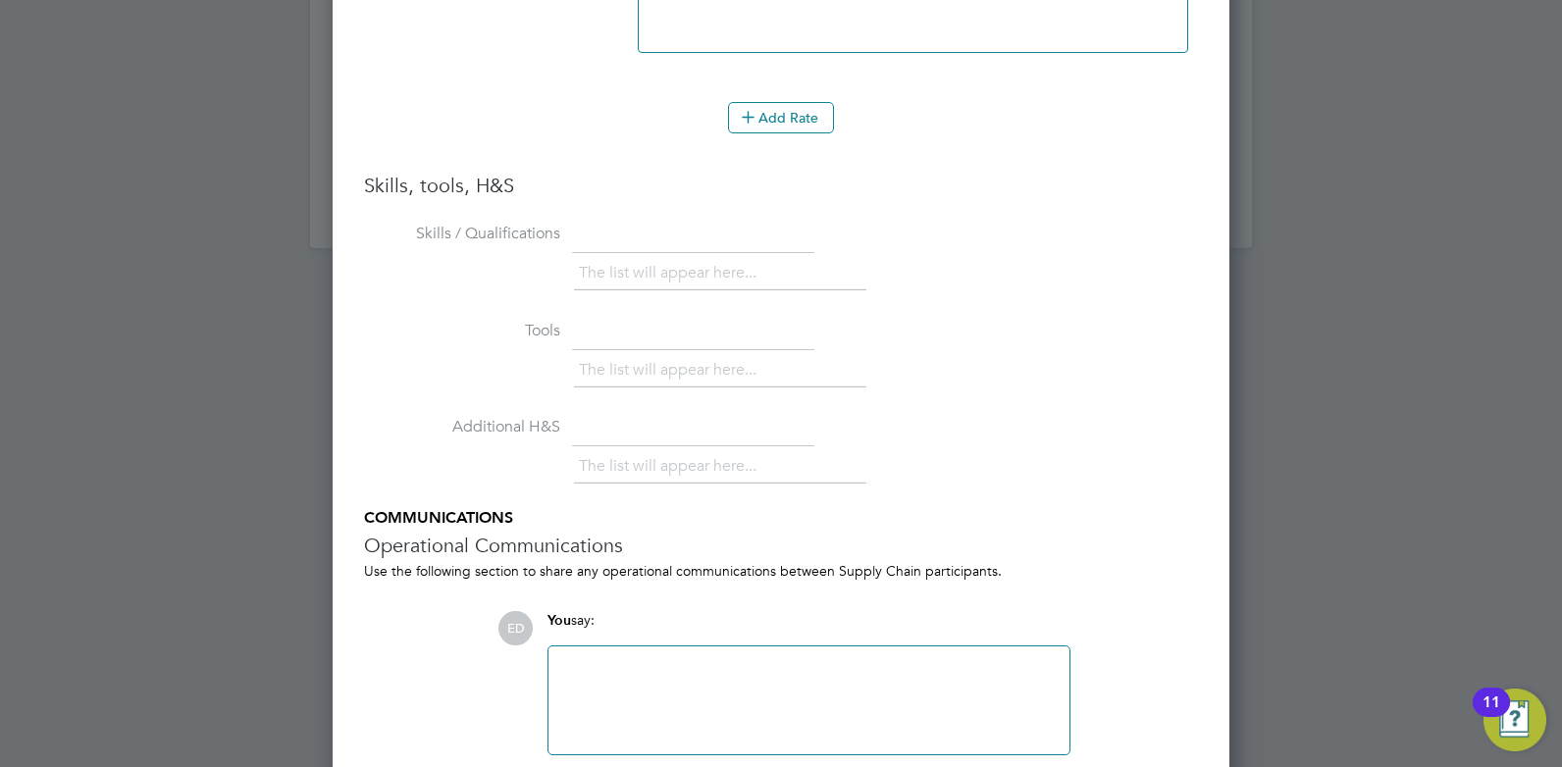
scroll to position [4032, 0]
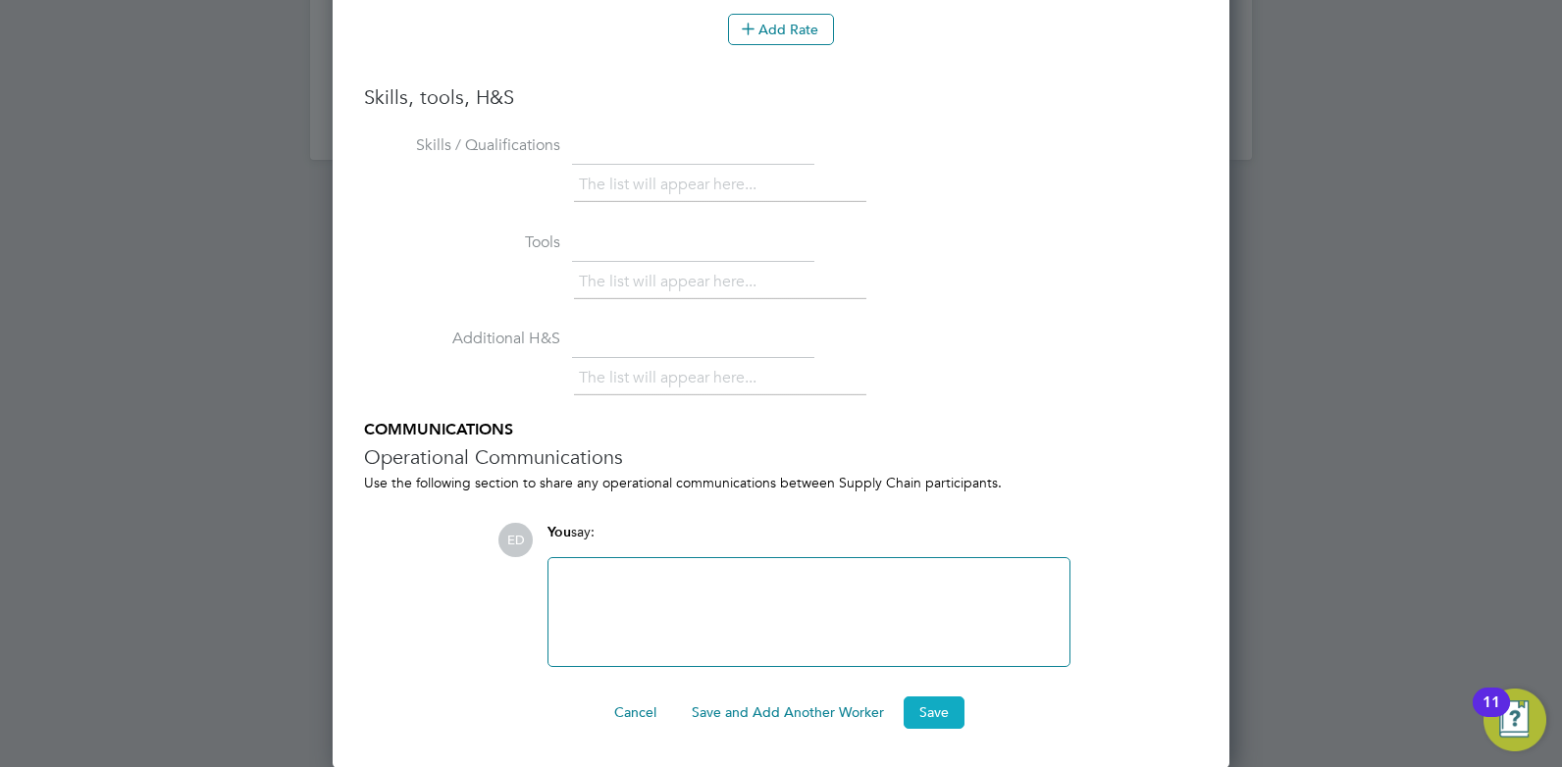
type input "42"
click at [950, 719] on button "Save" at bounding box center [933, 711] width 61 height 31
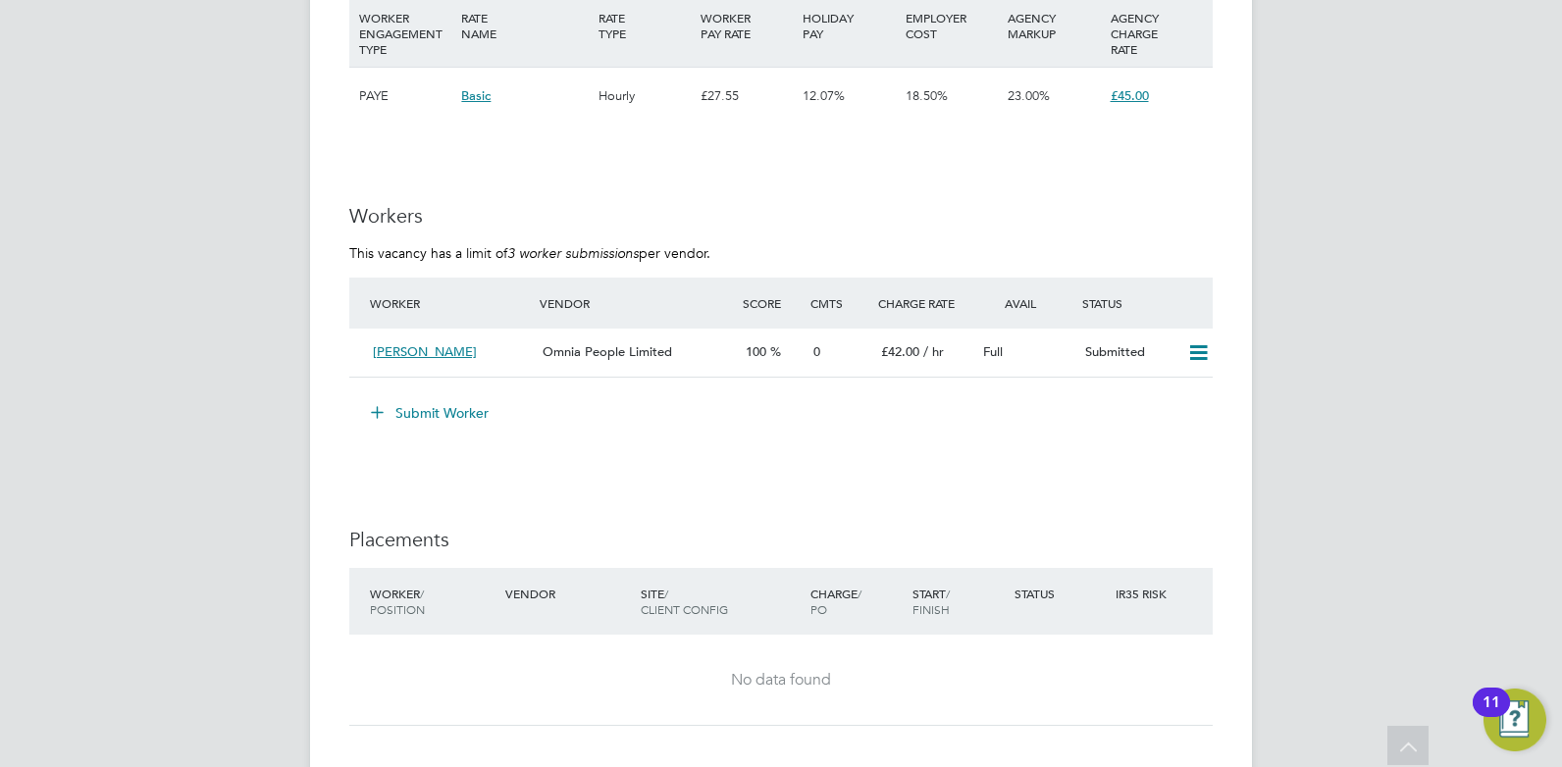
scroll to position [2992, 0]
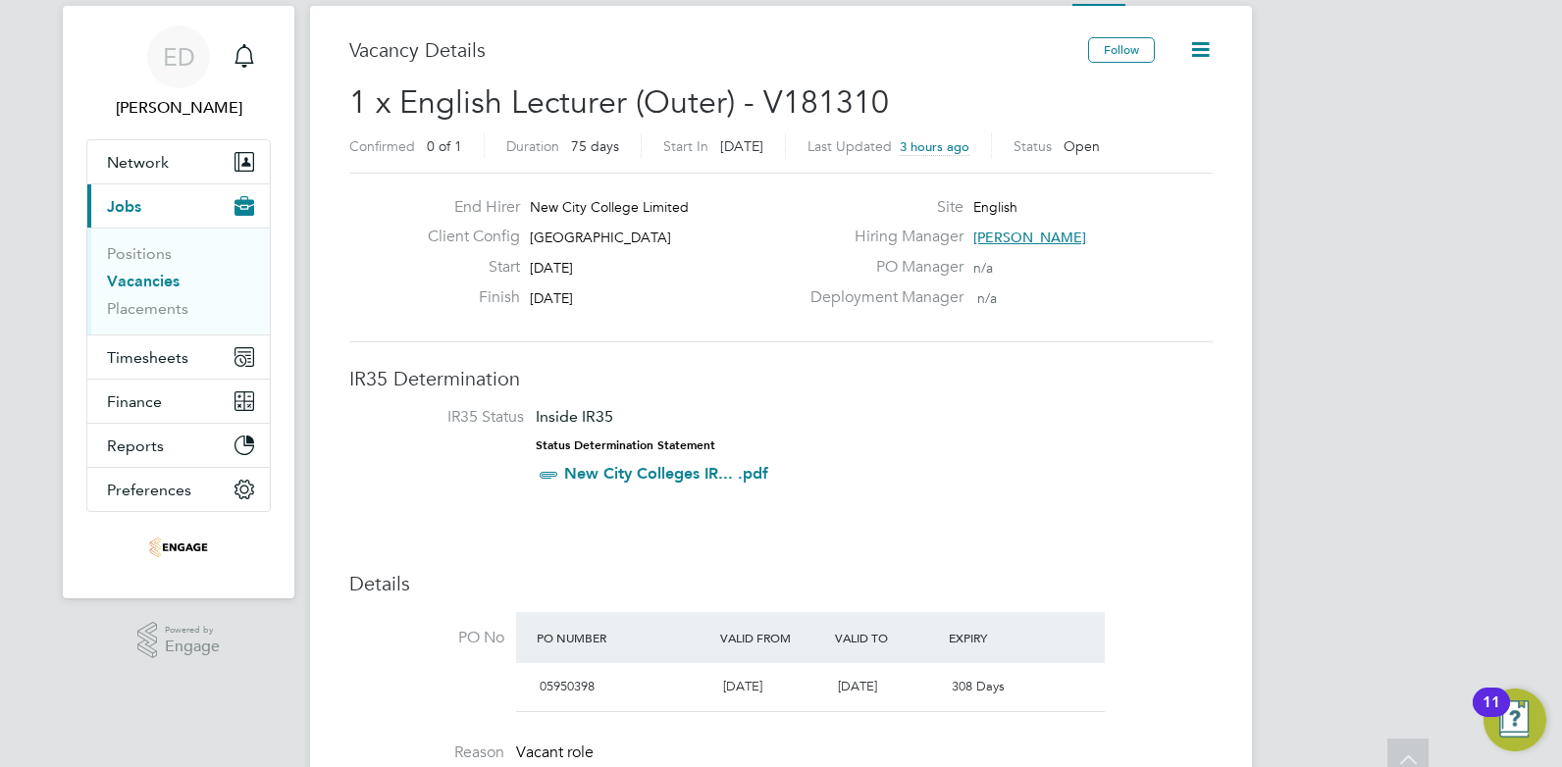
scroll to position [0, 0]
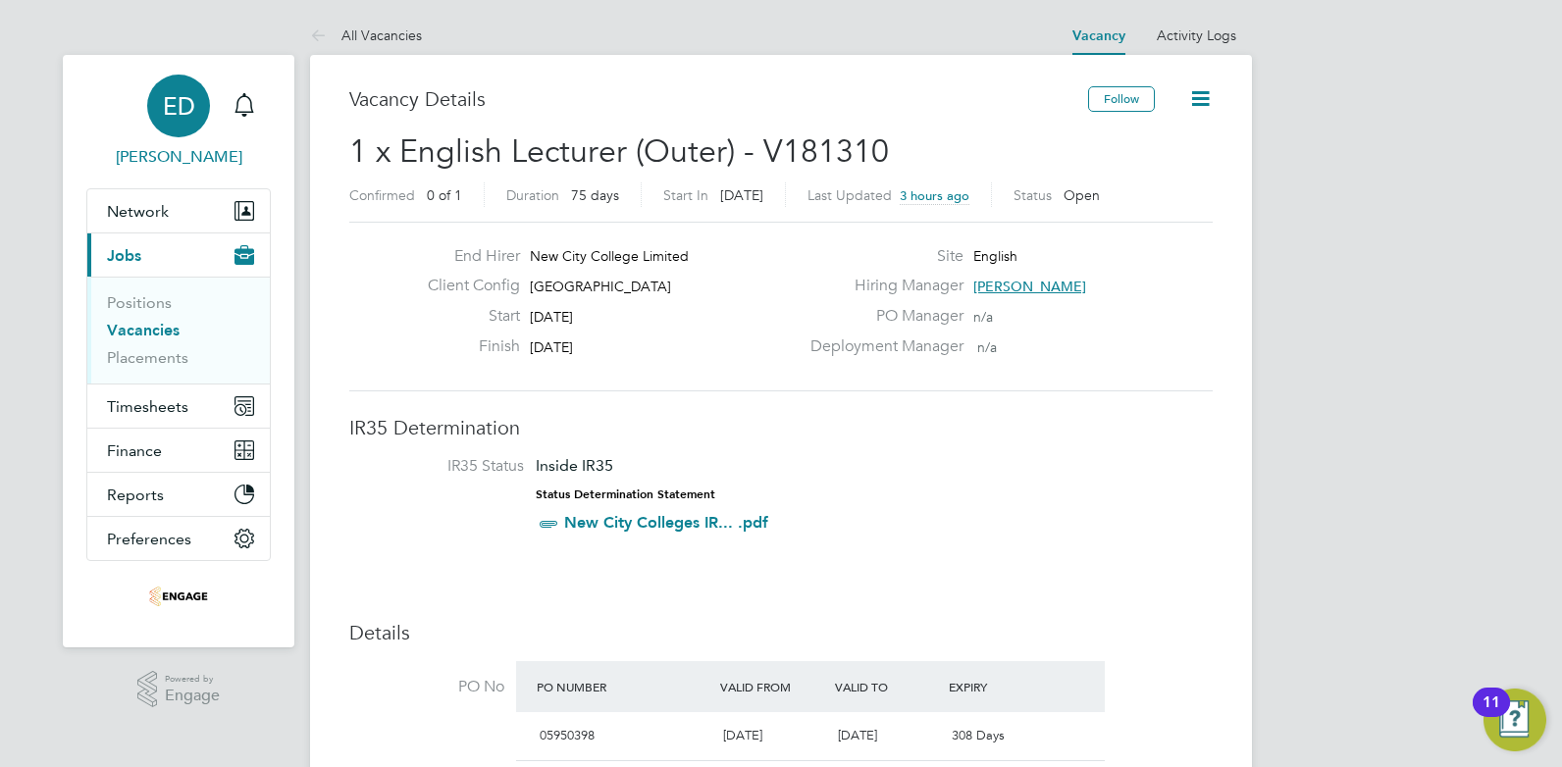
click at [158, 128] on div "ED" at bounding box center [178, 106] width 63 height 63
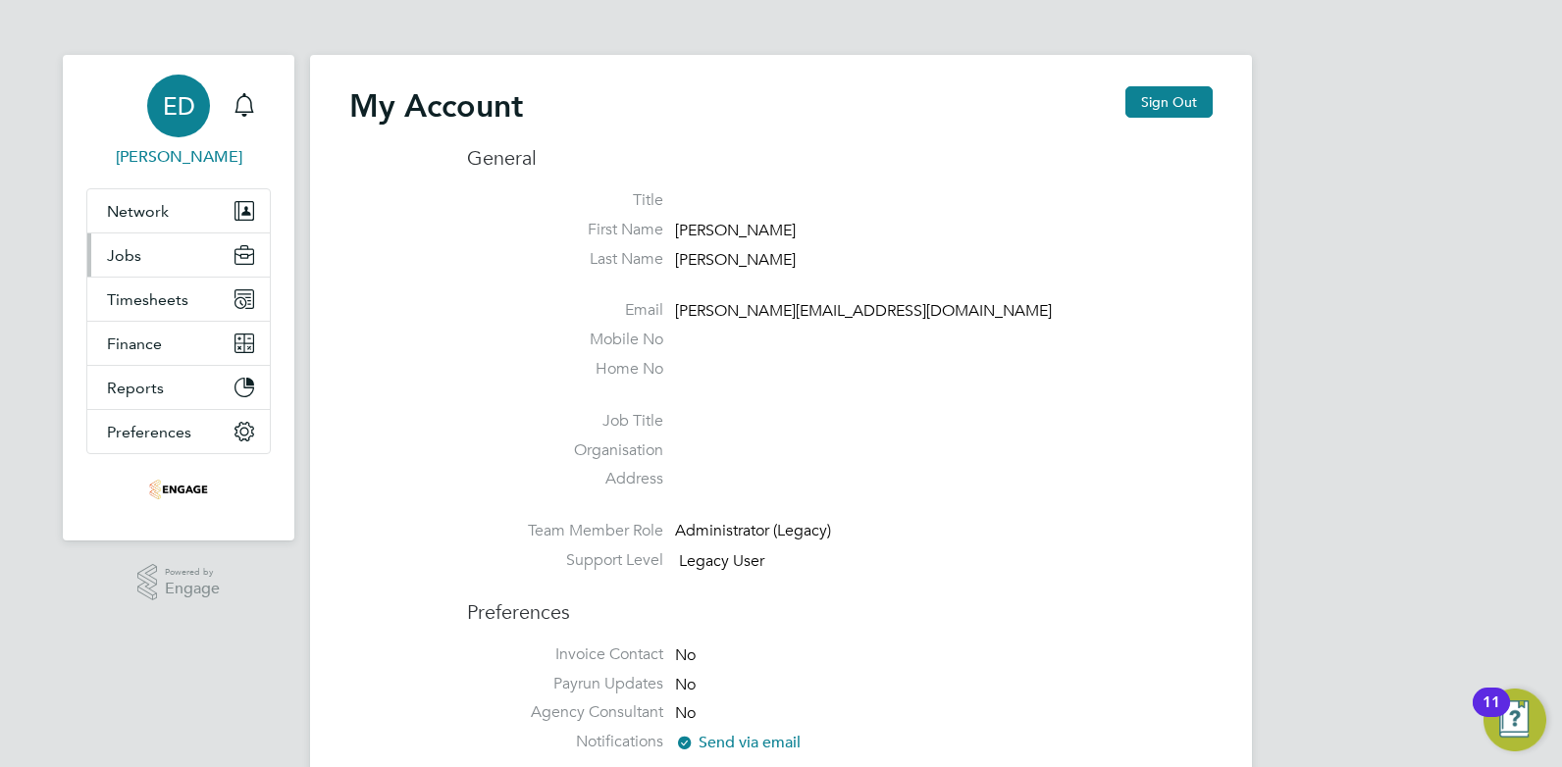
click at [158, 253] on button "Jobs" at bounding box center [178, 254] width 182 height 43
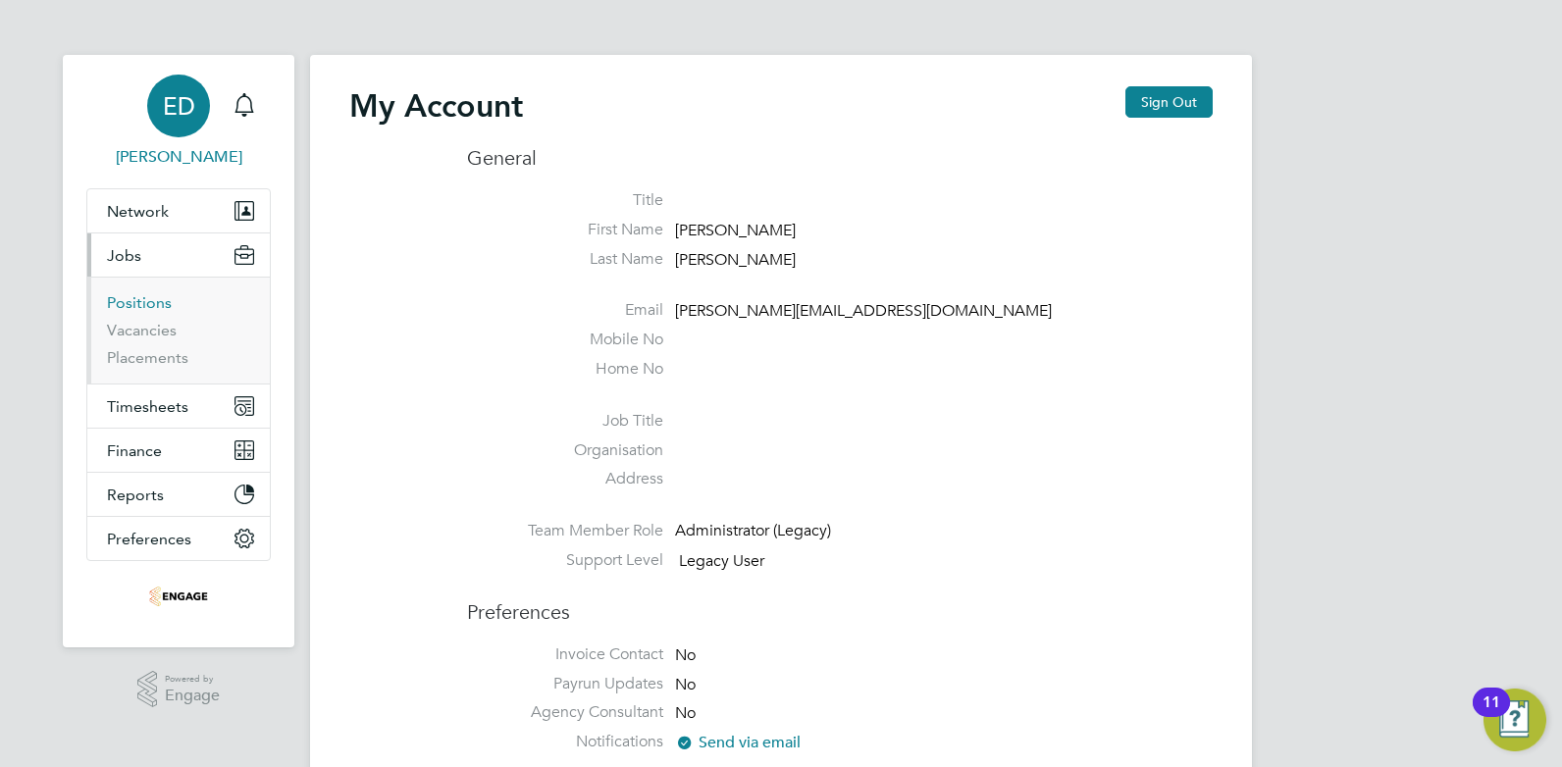
click at [131, 297] on link "Positions" at bounding box center [139, 302] width 65 height 19
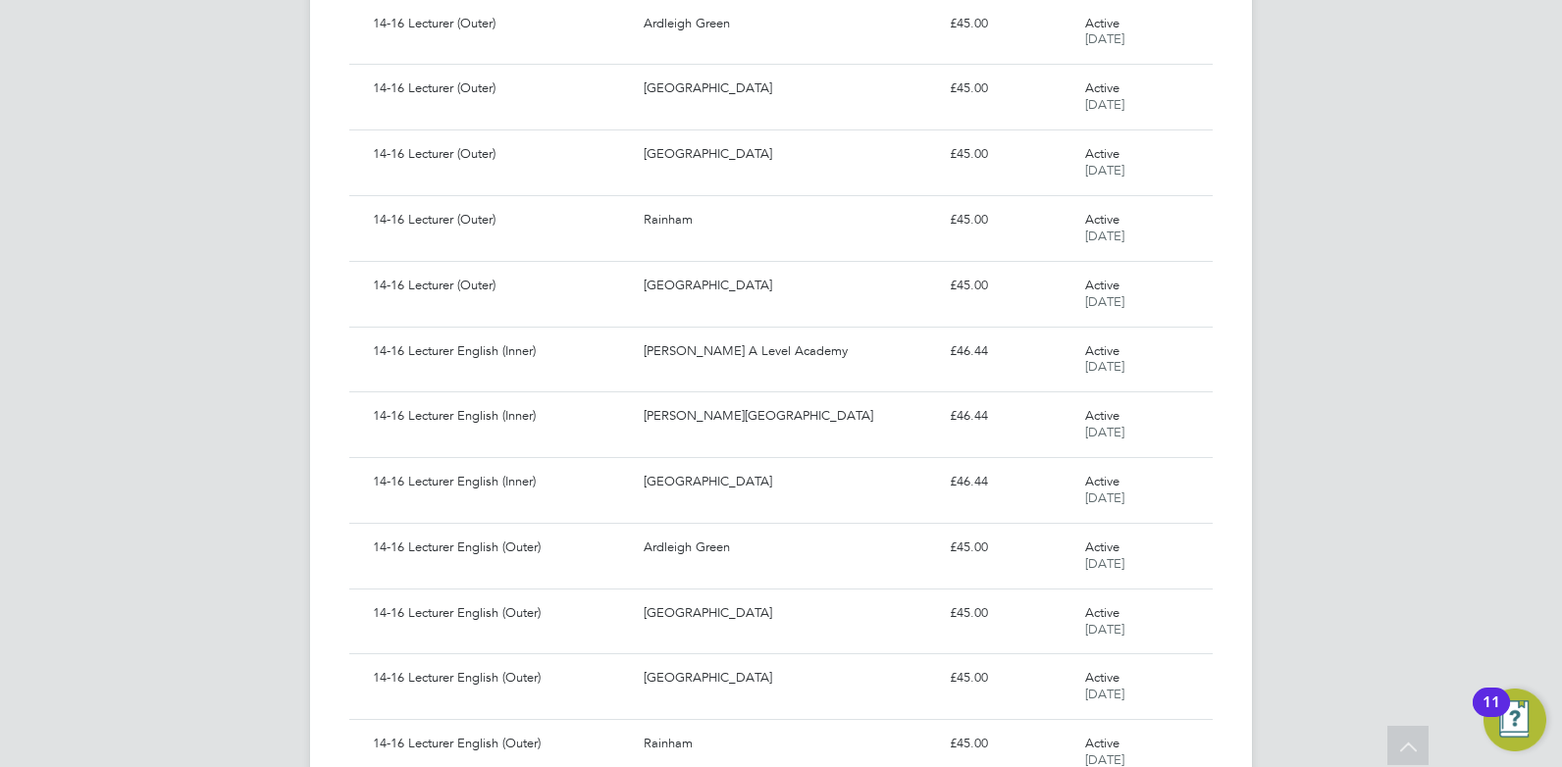
scroll to position [1104, 0]
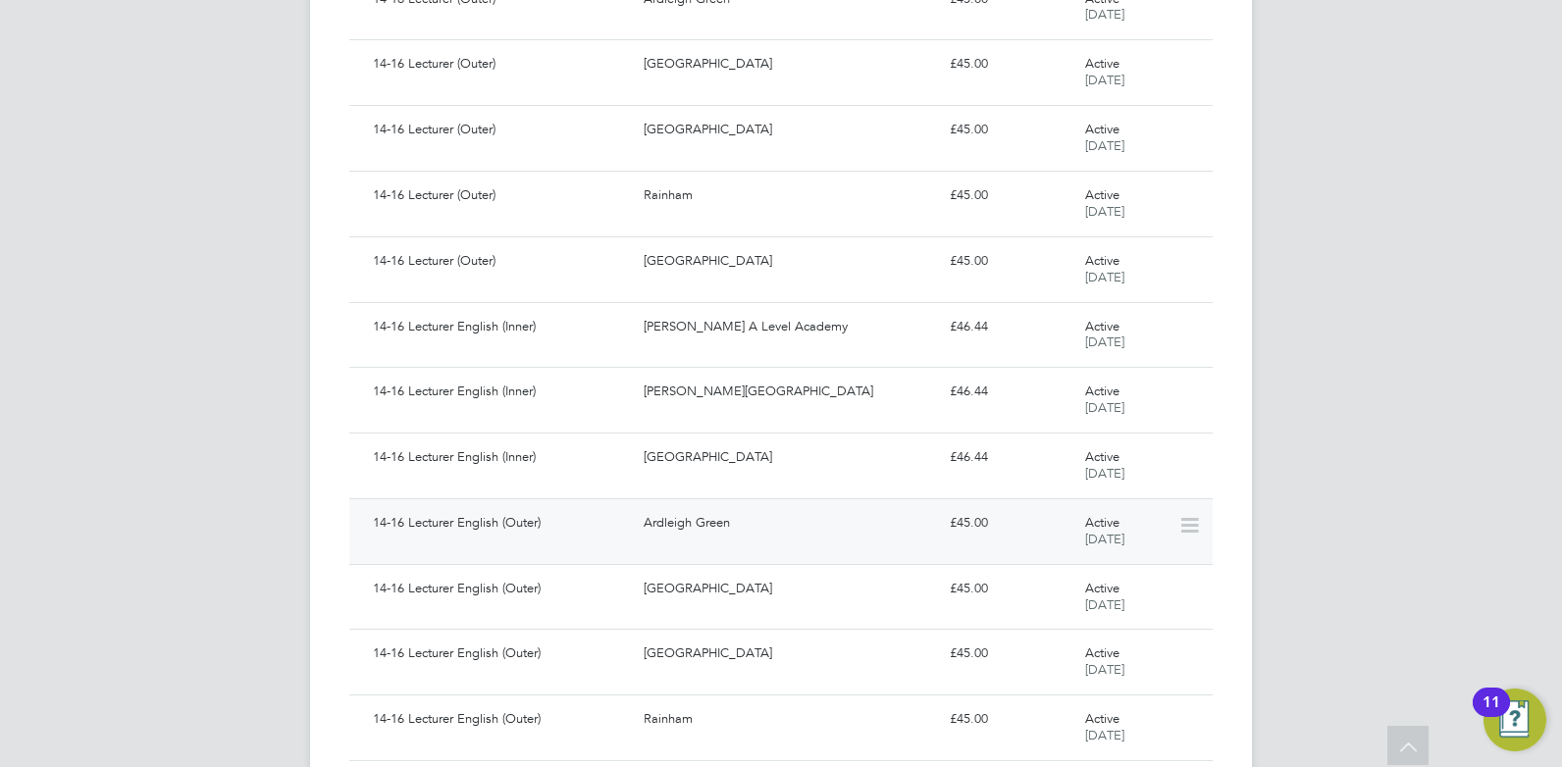
click at [646, 534] on div "Ardleigh Green" at bounding box center [788, 523] width 305 height 32
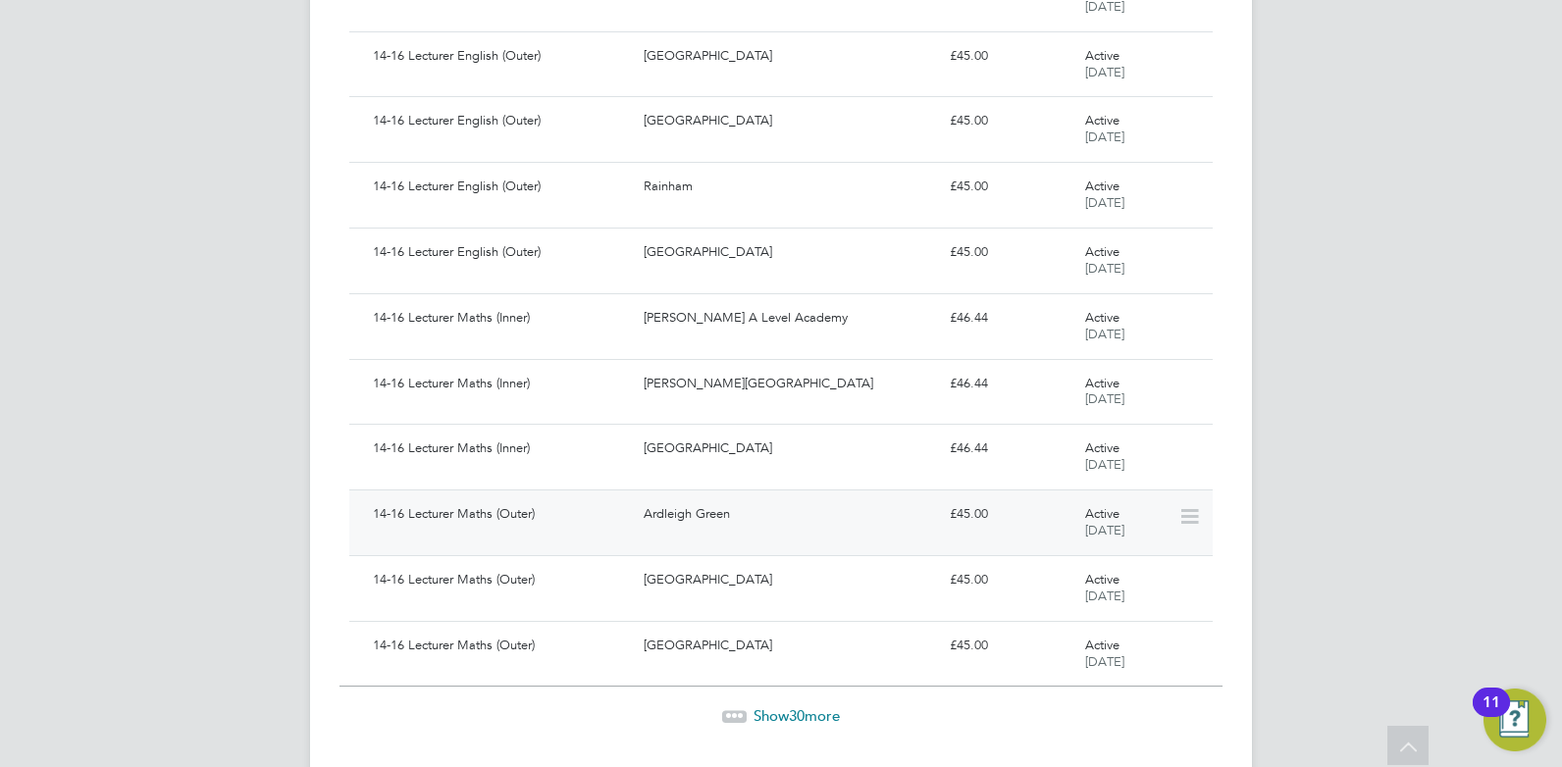
scroll to position [1612, 0]
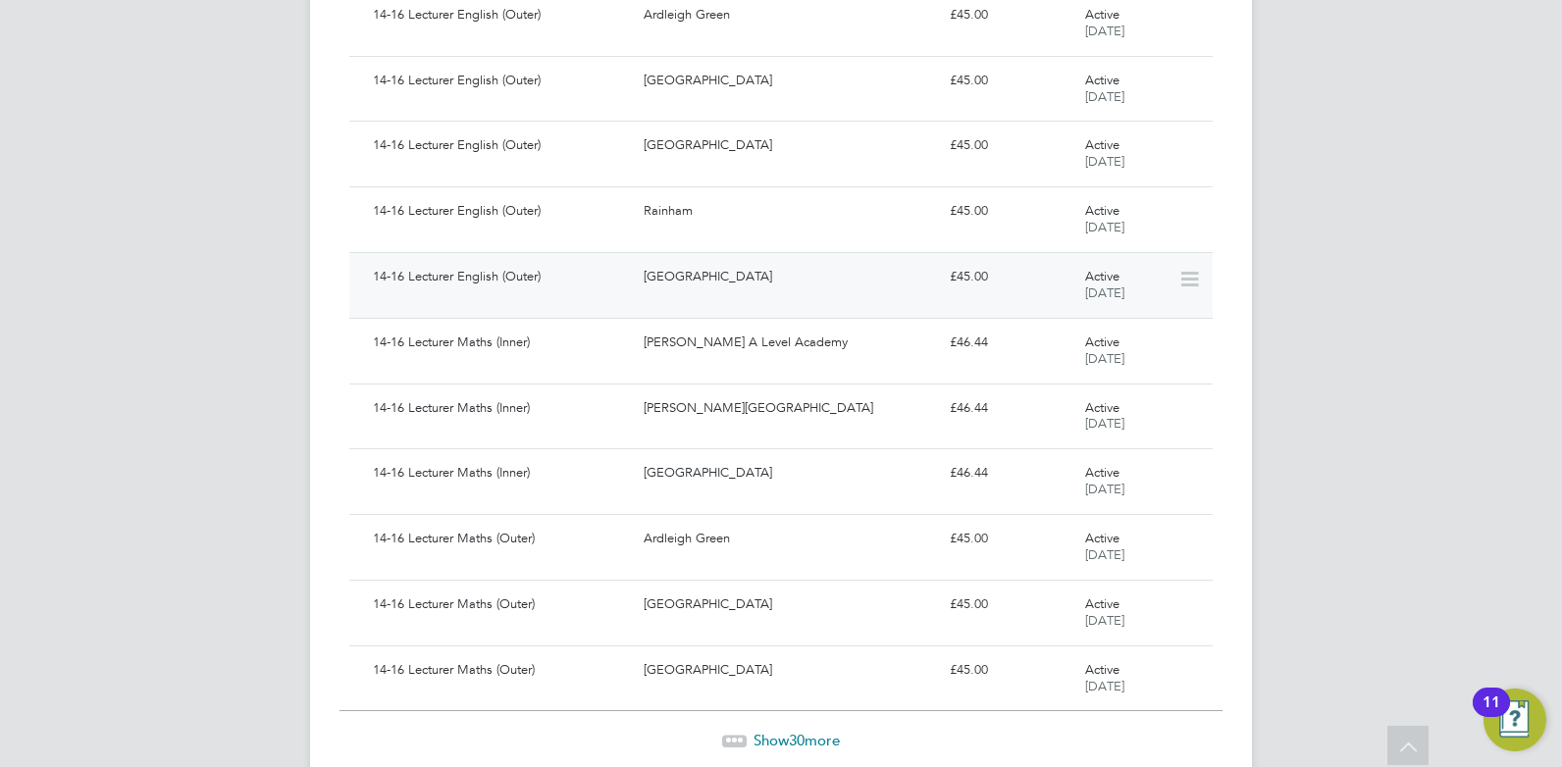
click at [797, 282] on div "[GEOGRAPHIC_DATA]" at bounding box center [788, 277] width 305 height 32
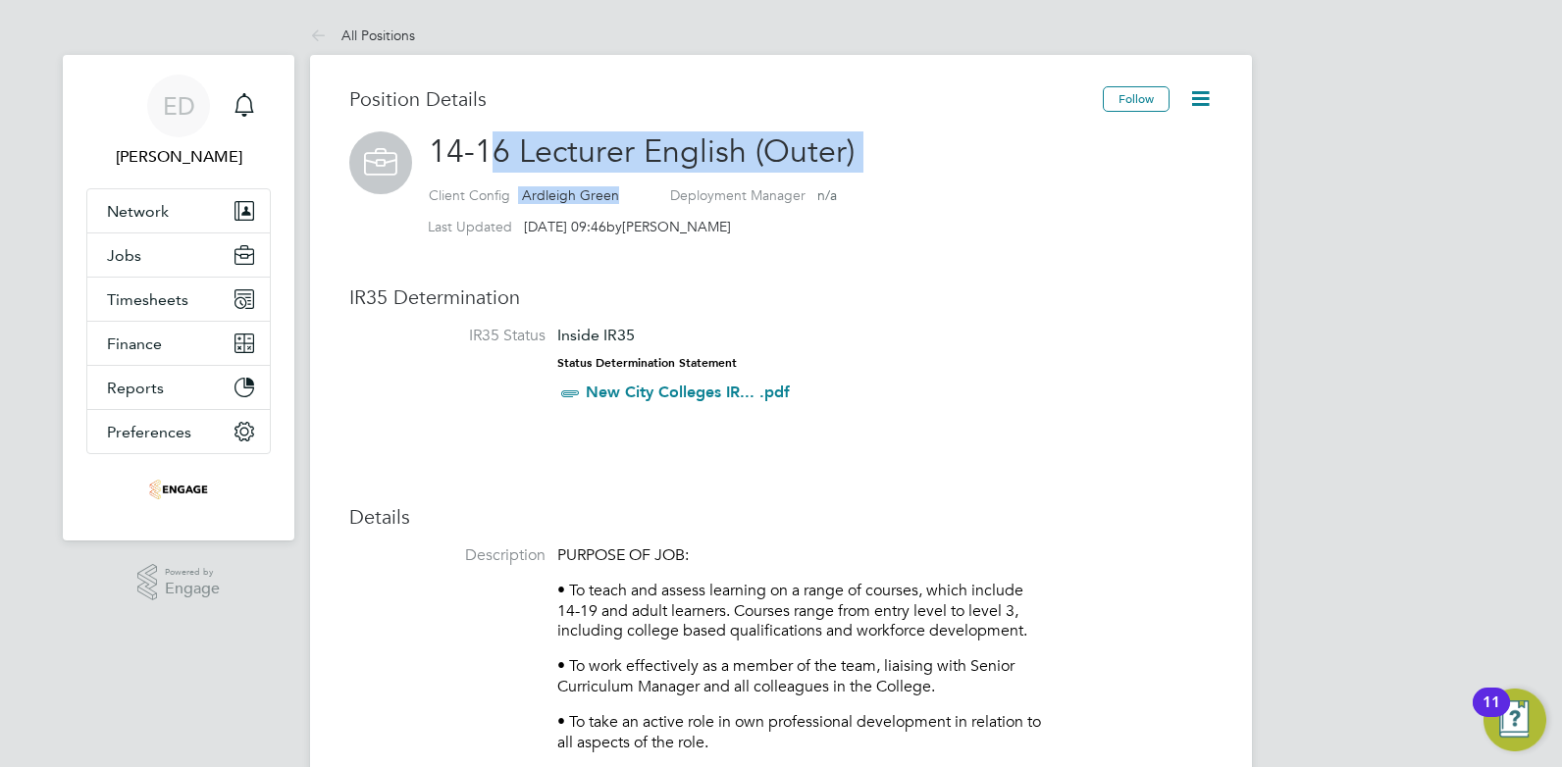
drag, startPoint x: 491, startPoint y: 152, endPoint x: 673, endPoint y: 177, distance: 183.1
click at [673, 177] on h2 "14-16 Lecturer English (Outer) Client Config Ardleigh Green Deployment Manager …" at bounding box center [780, 188] width 863 height 114
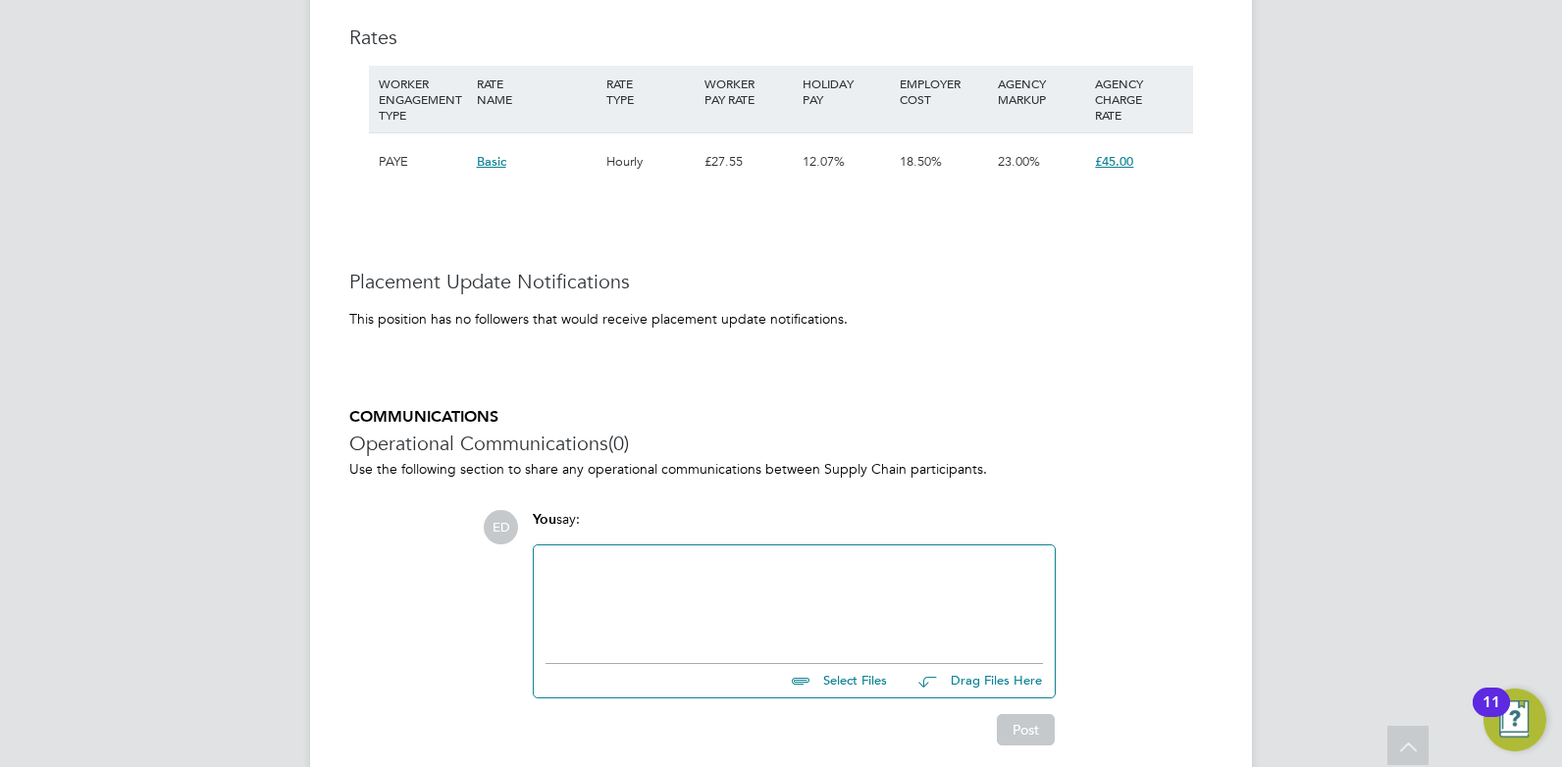
scroll to position [3360, 0]
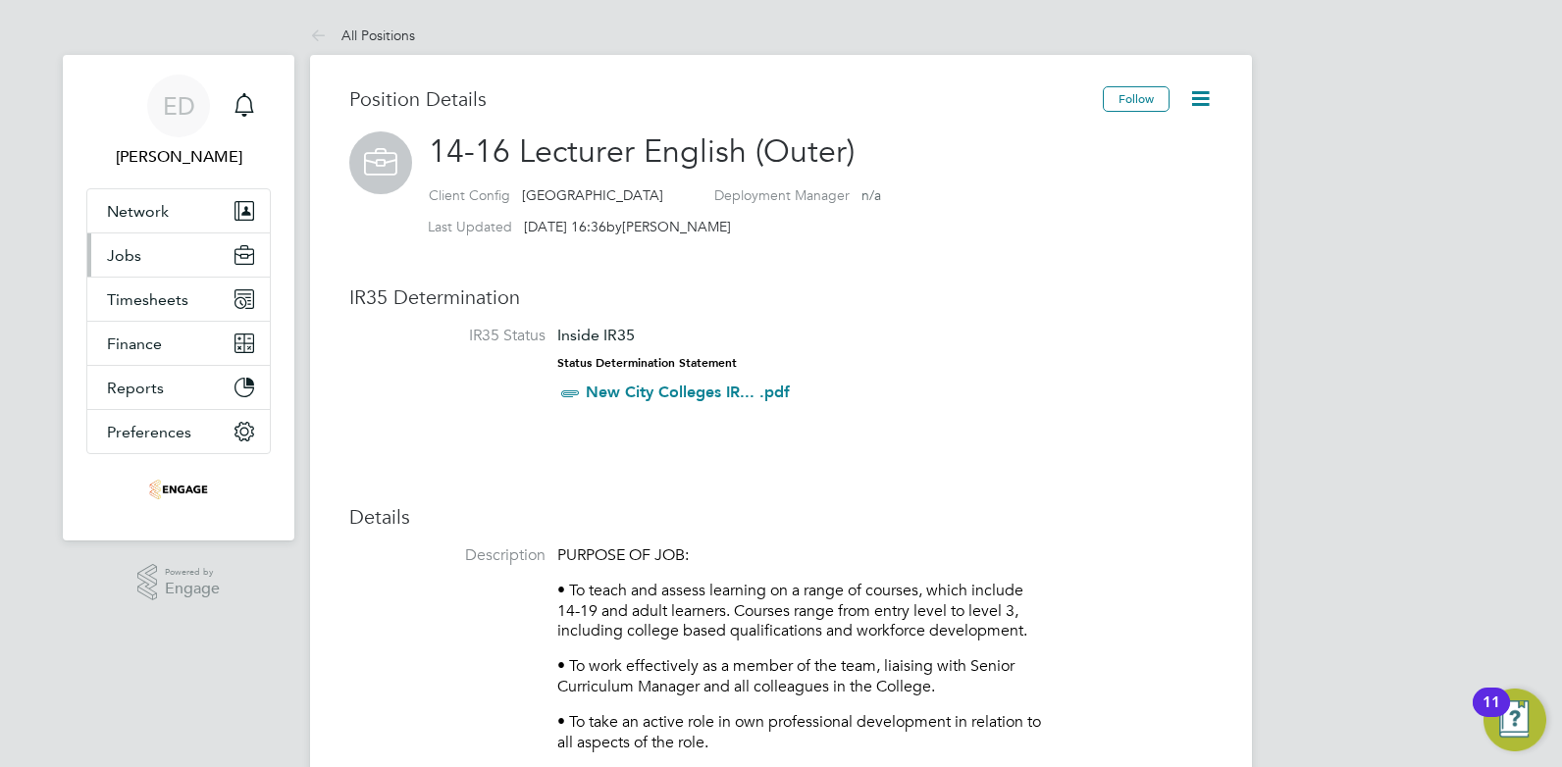
click at [168, 263] on button "Jobs" at bounding box center [178, 254] width 182 height 43
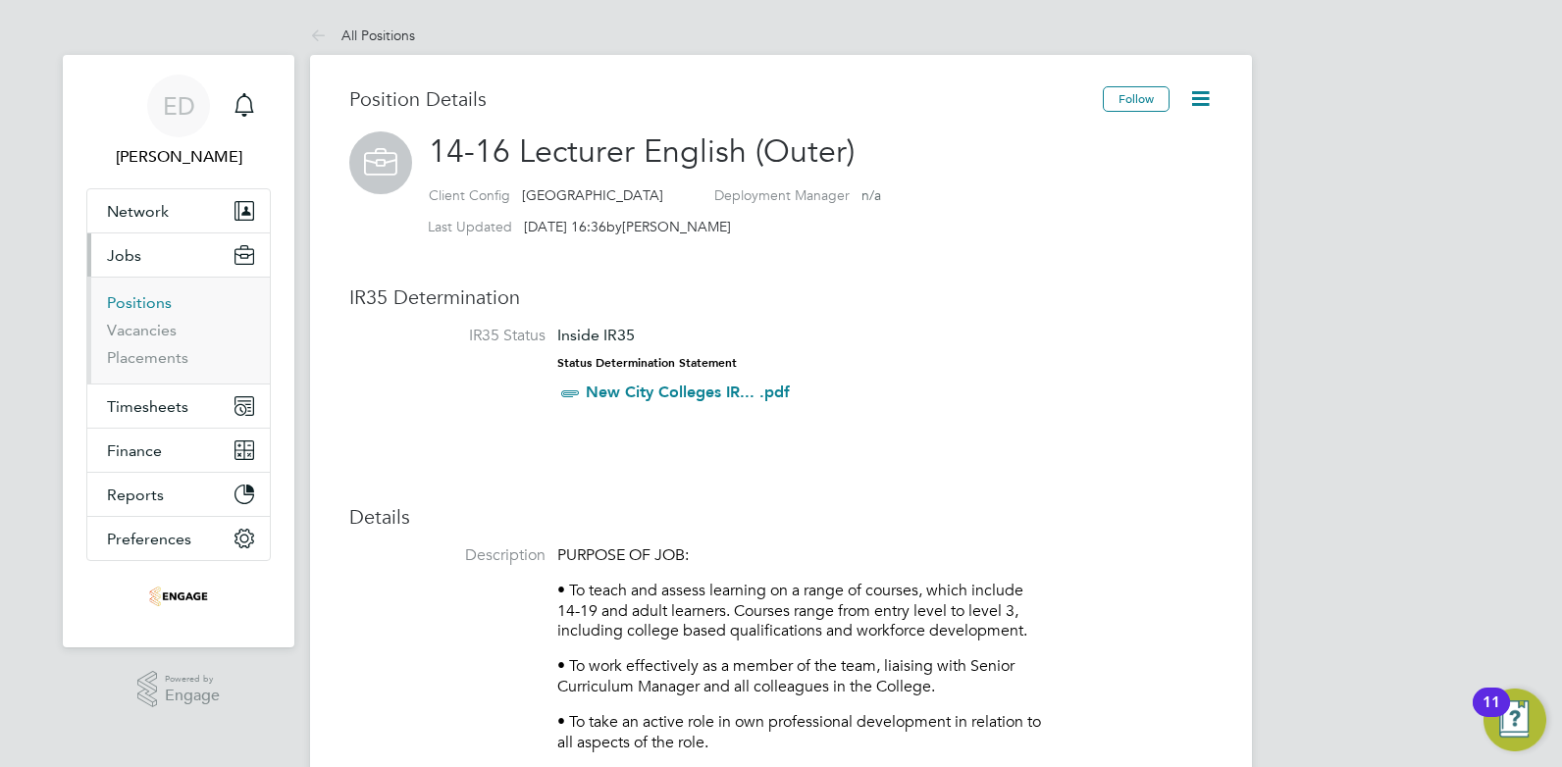
click at [142, 300] on link "Positions" at bounding box center [139, 302] width 65 height 19
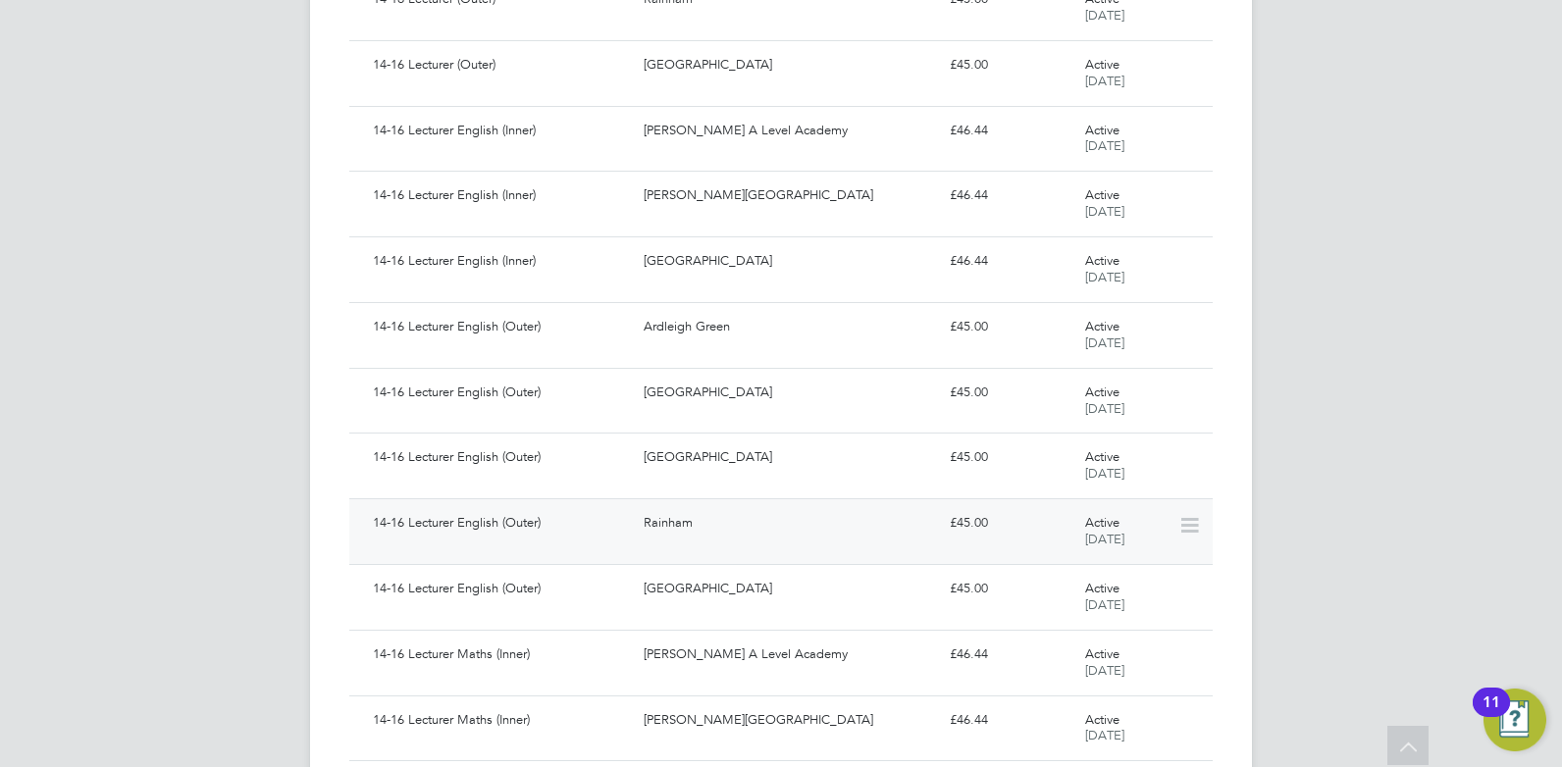
scroll to position [1324, 0]
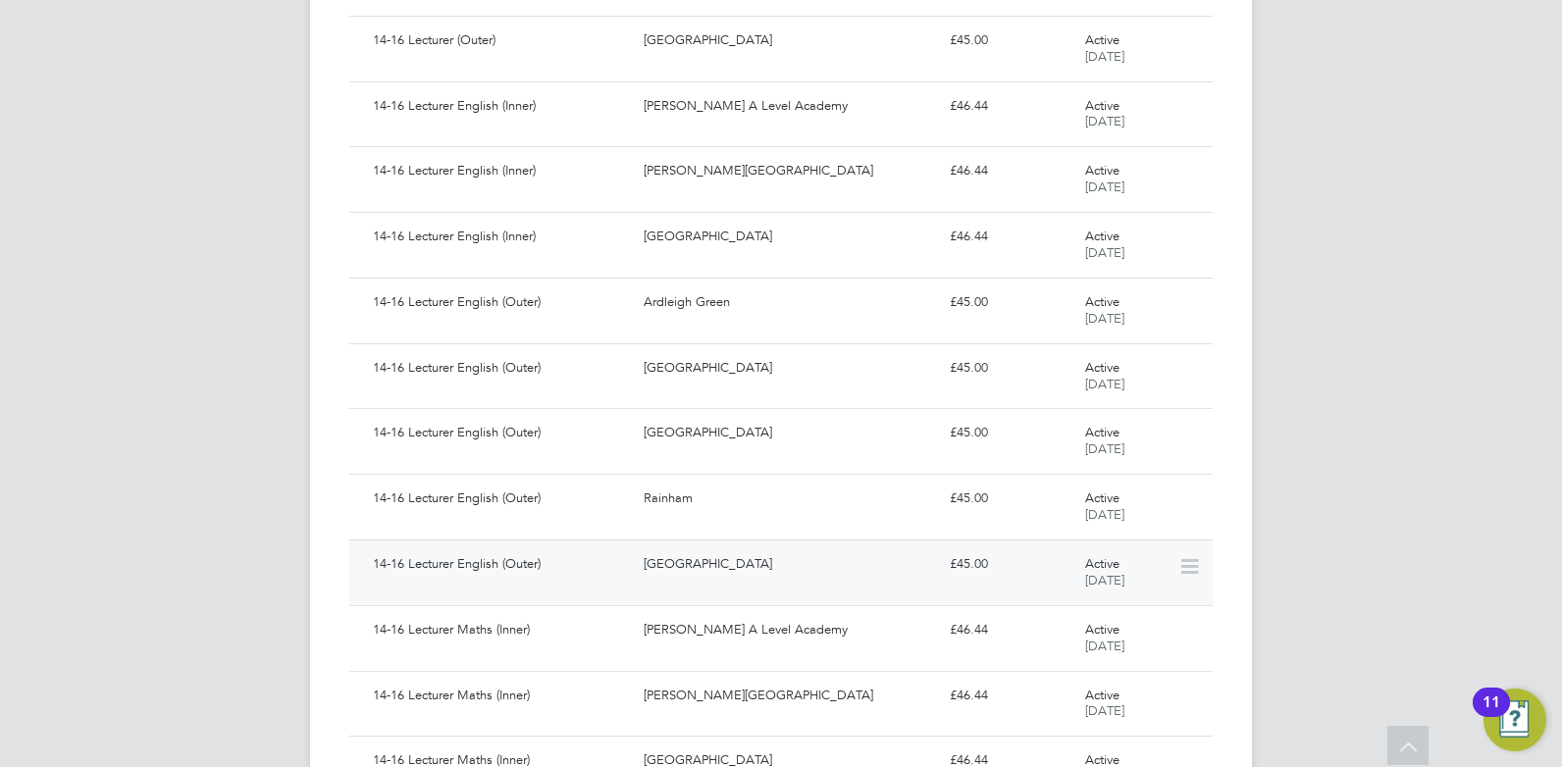
click at [535, 563] on div "14-16 Lecturer English (Outer)" at bounding box center [500, 564] width 271 height 32
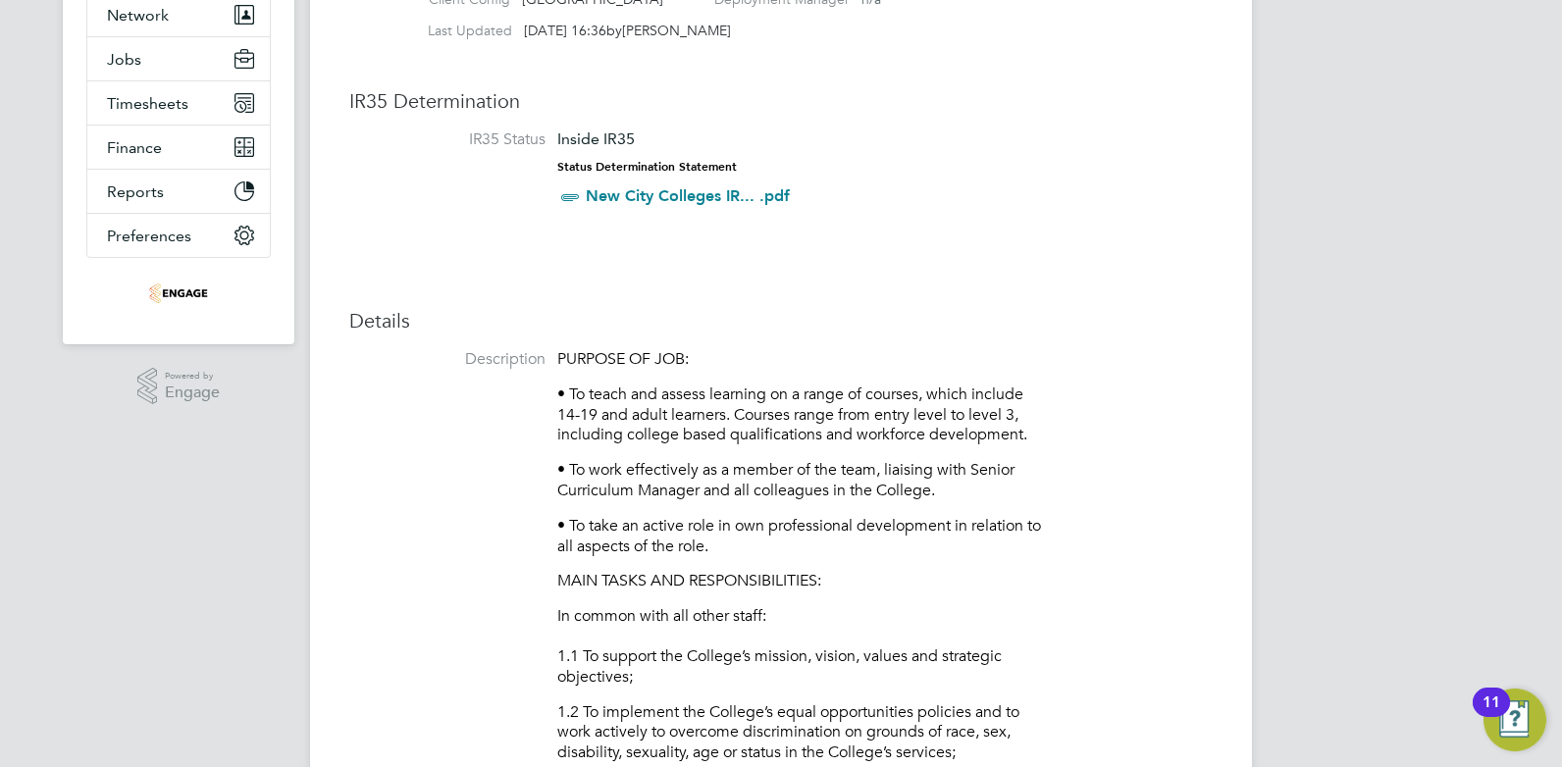
scroll to position [245, 0]
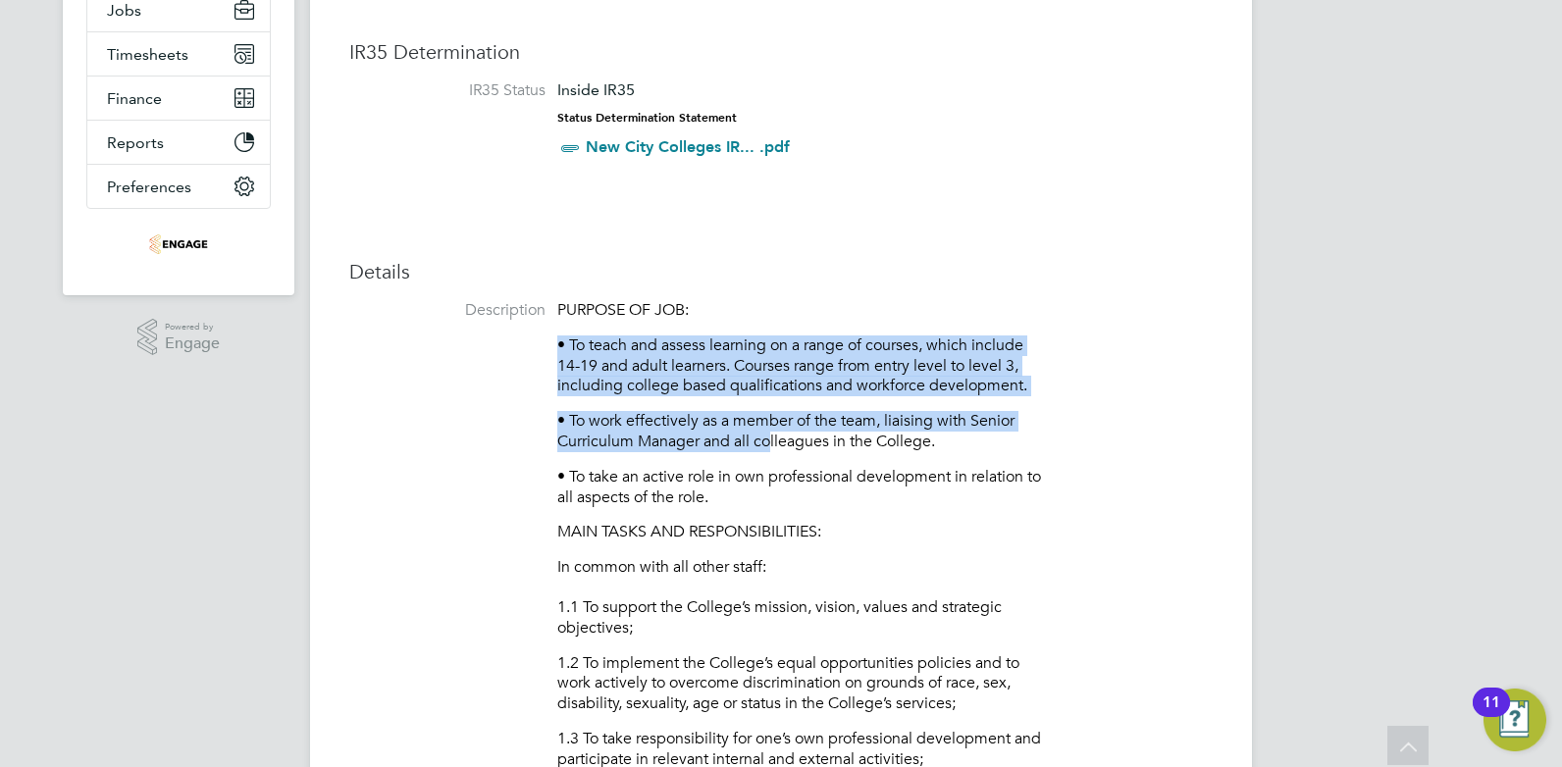
drag, startPoint x: 561, startPoint y: 342, endPoint x: 768, endPoint y: 443, distance: 230.3
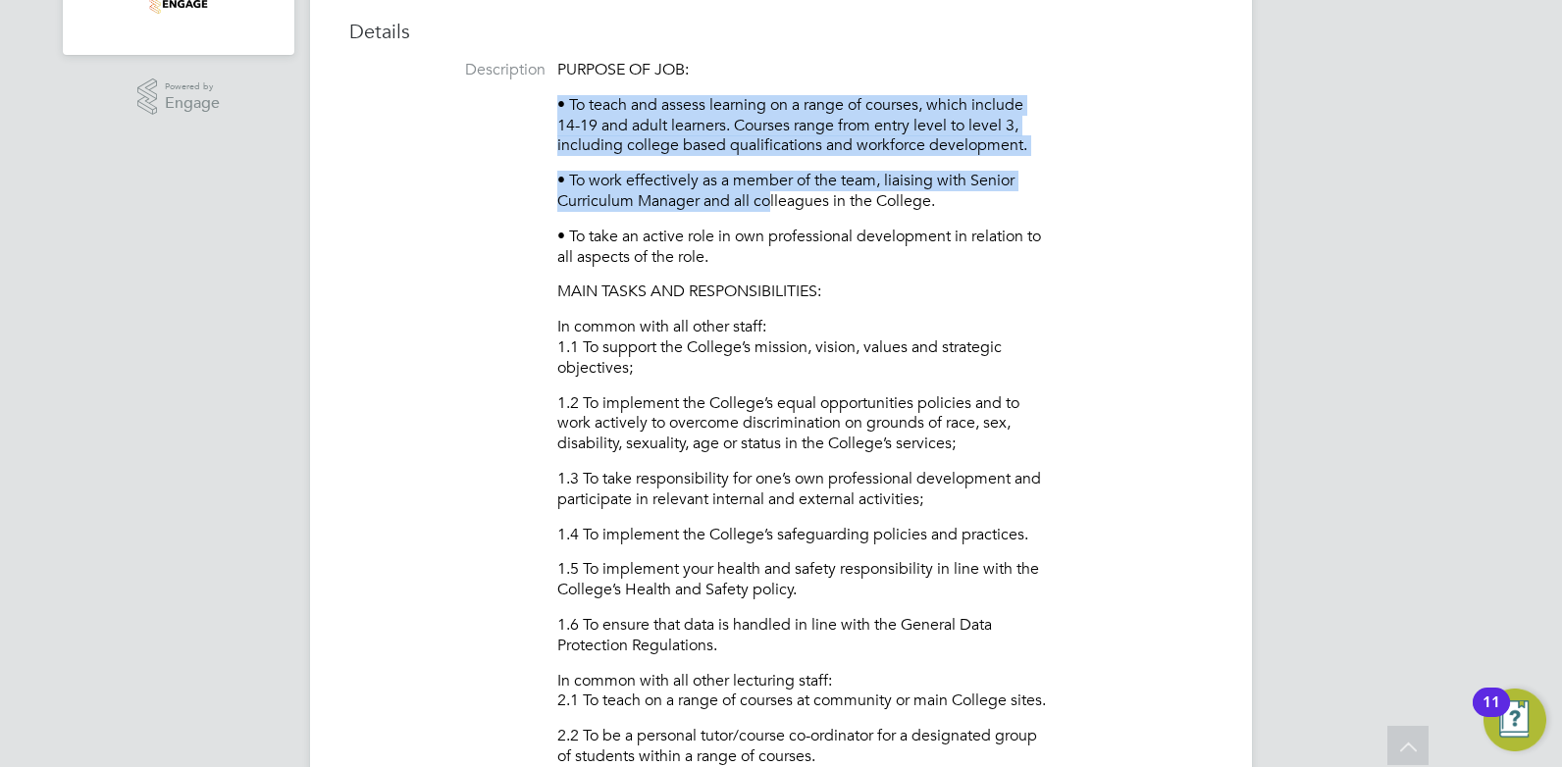
scroll to position [461, 0]
